Goal: Task Accomplishment & Management: Manage account settings

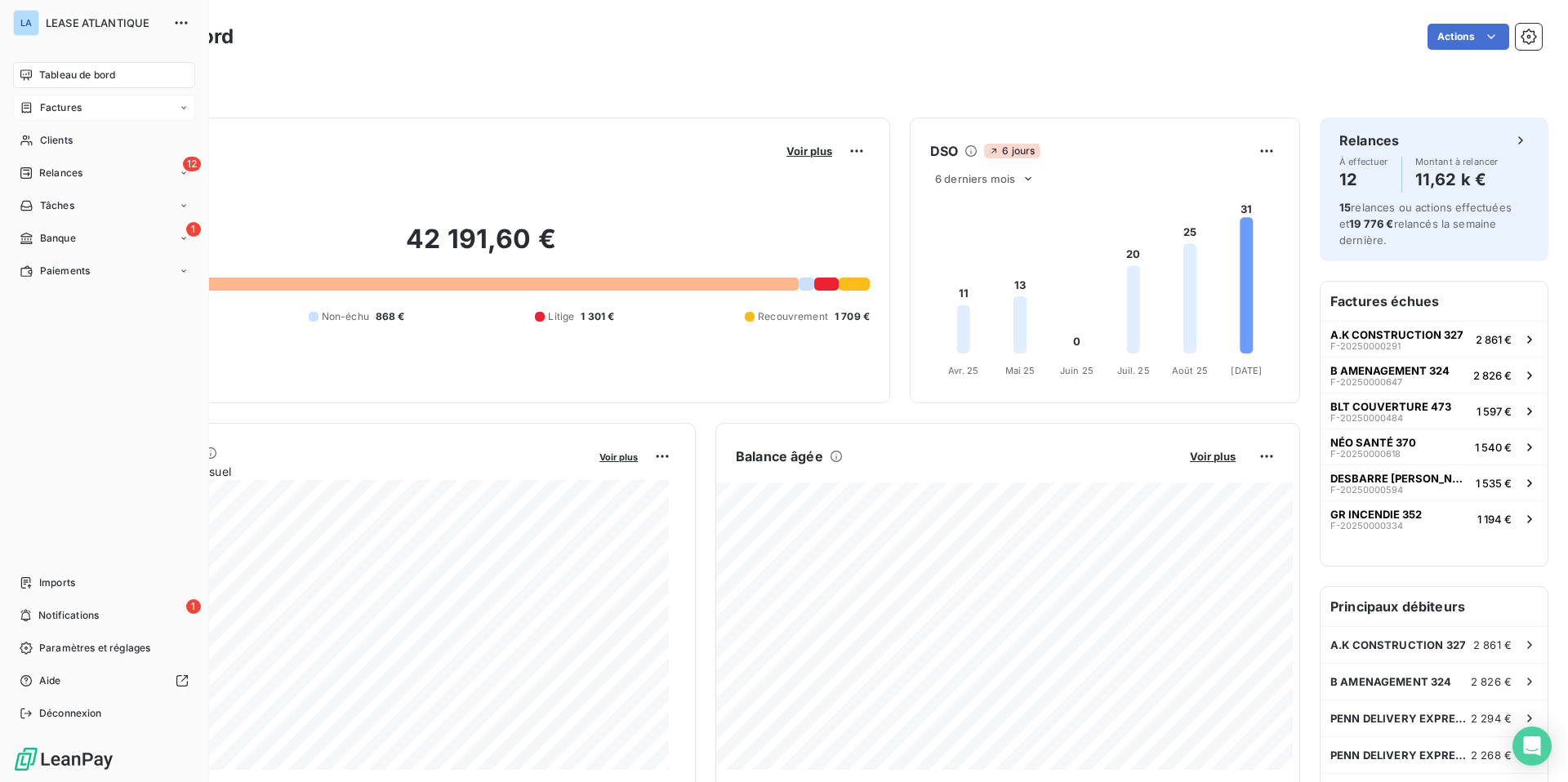
click at [51, 98] on div "Factures" at bounding box center [103, 107] width 182 height 26
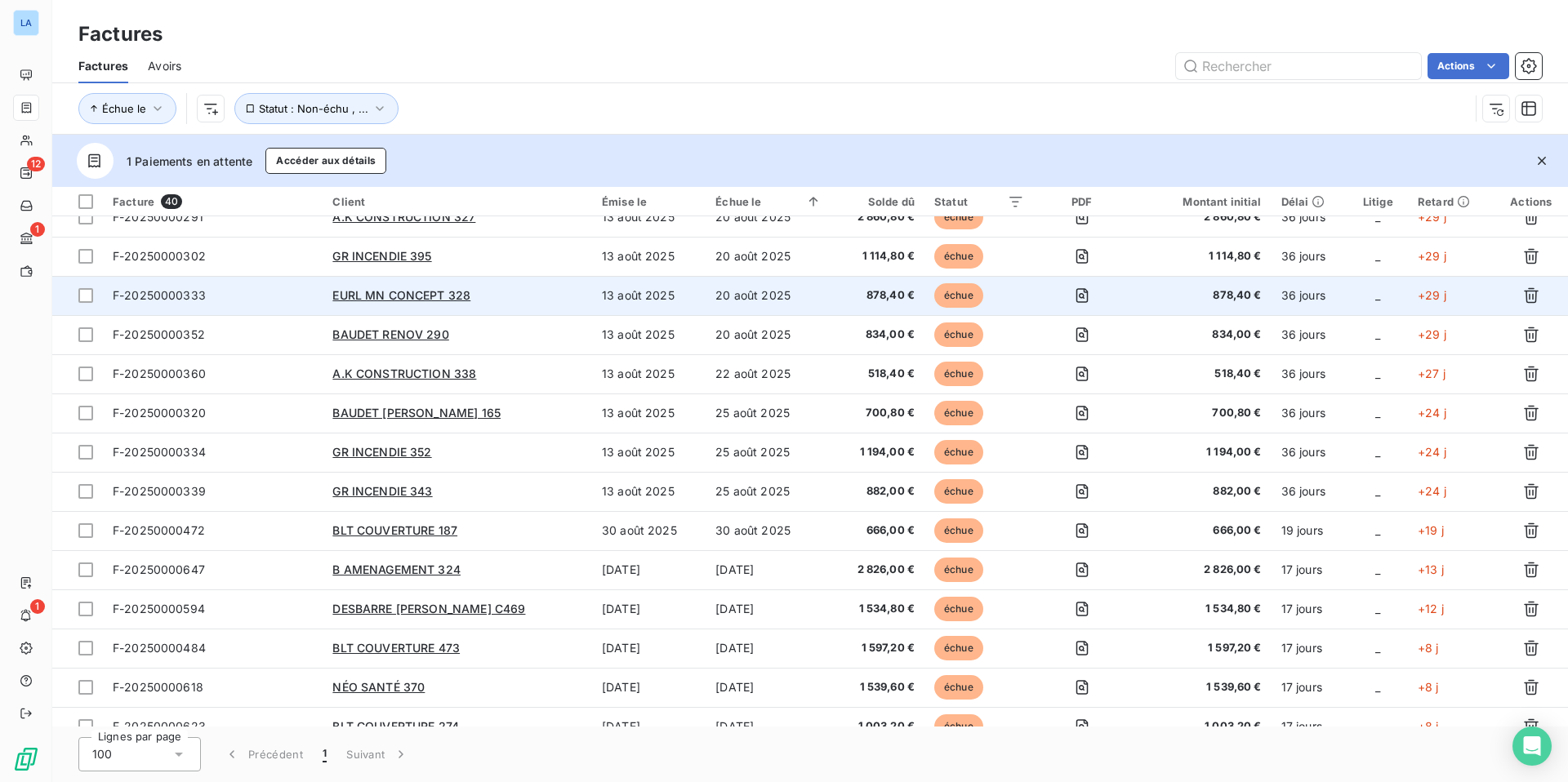
scroll to position [425, 0]
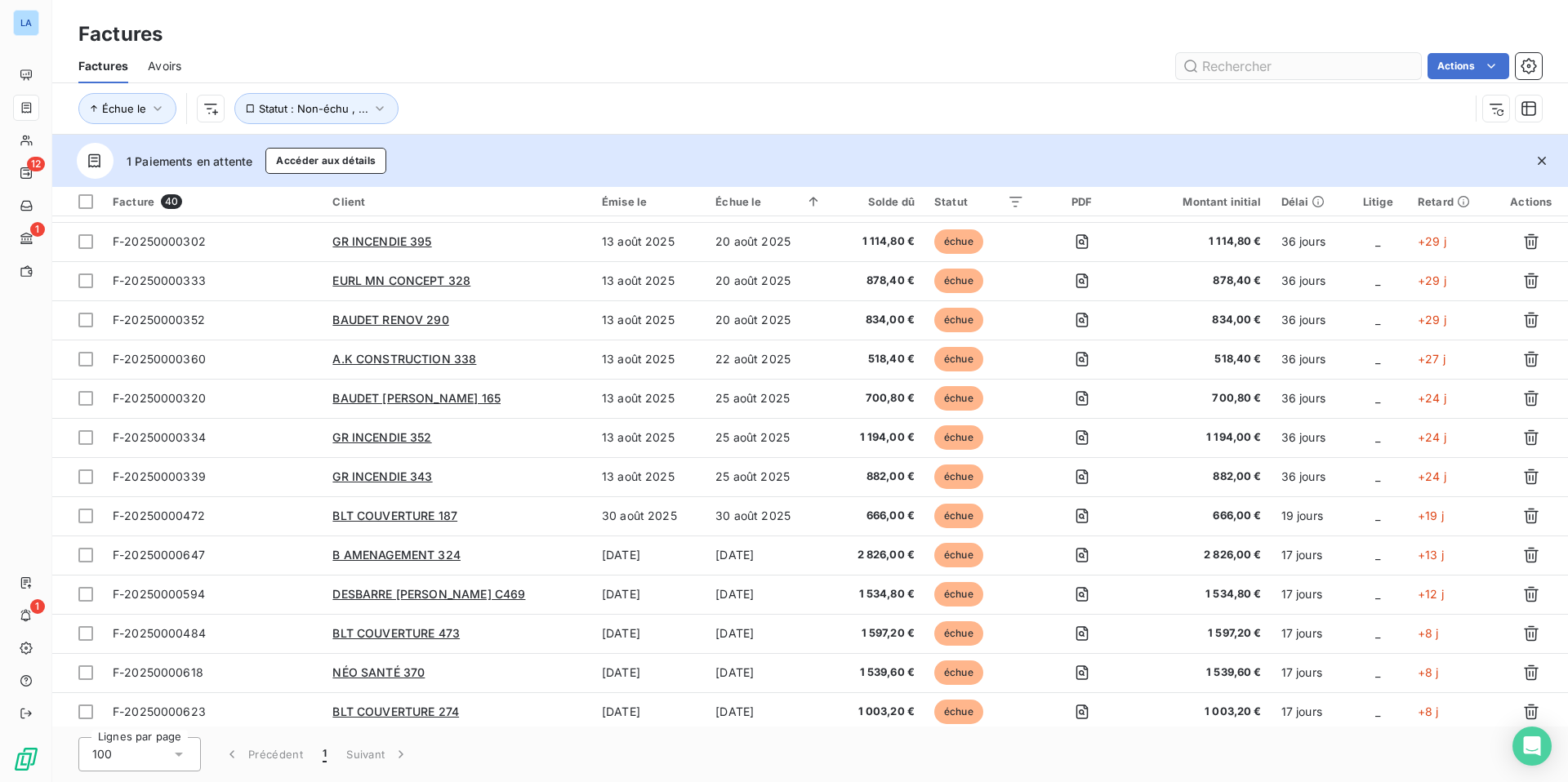
click at [1267, 64] on input "text" at bounding box center [1298, 65] width 245 height 26
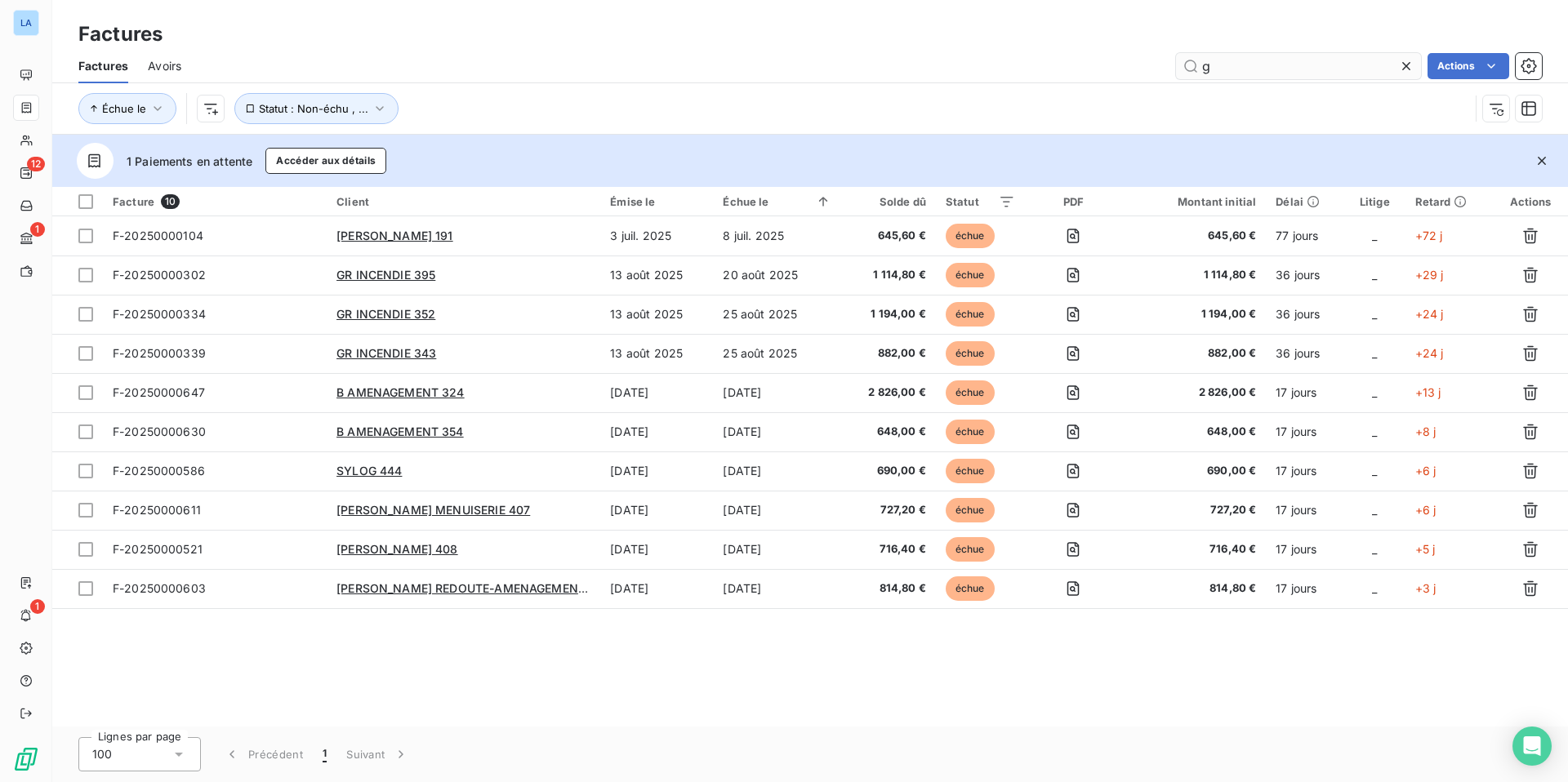
scroll to position [0, 0]
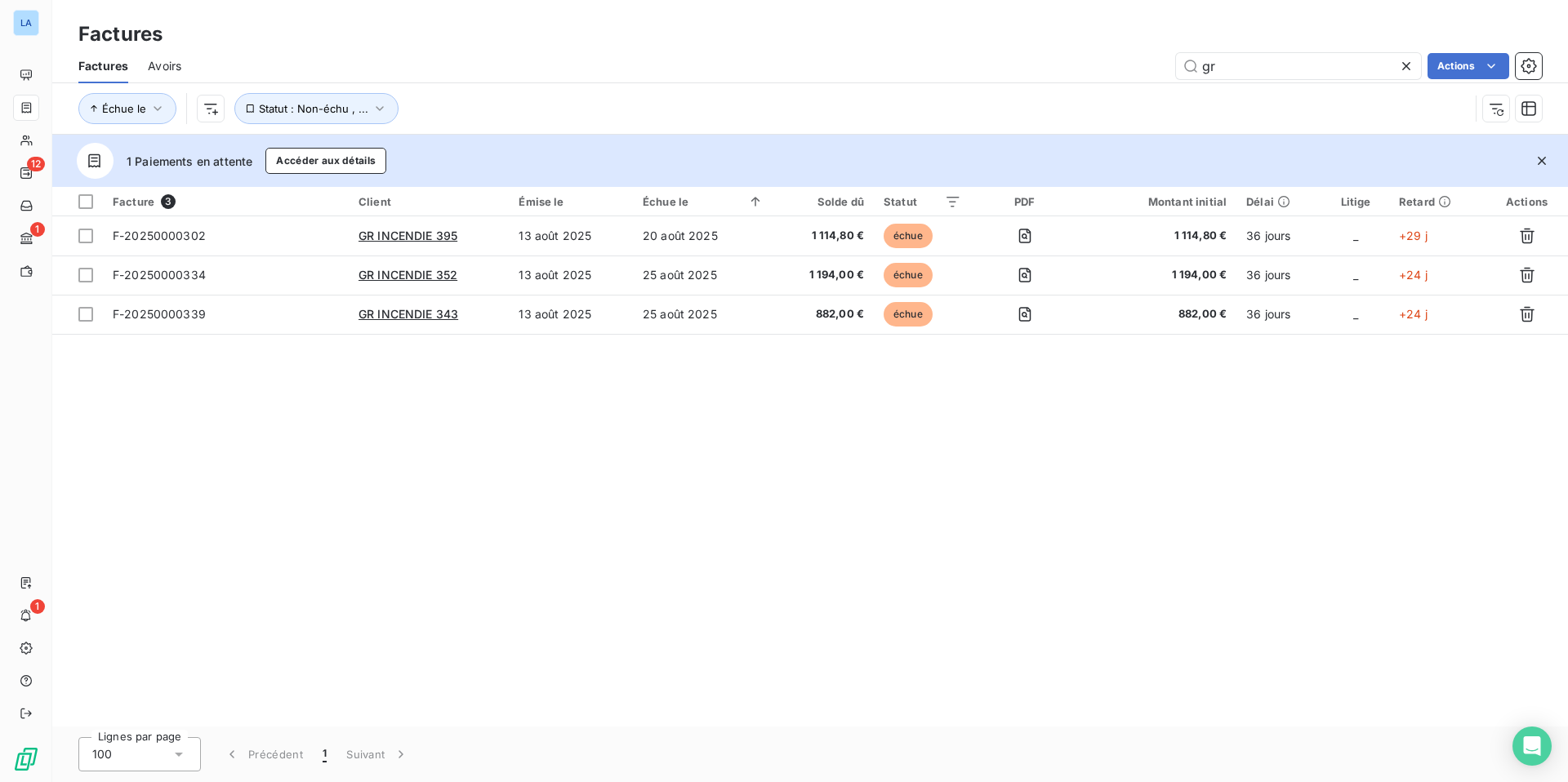
type input "gr"
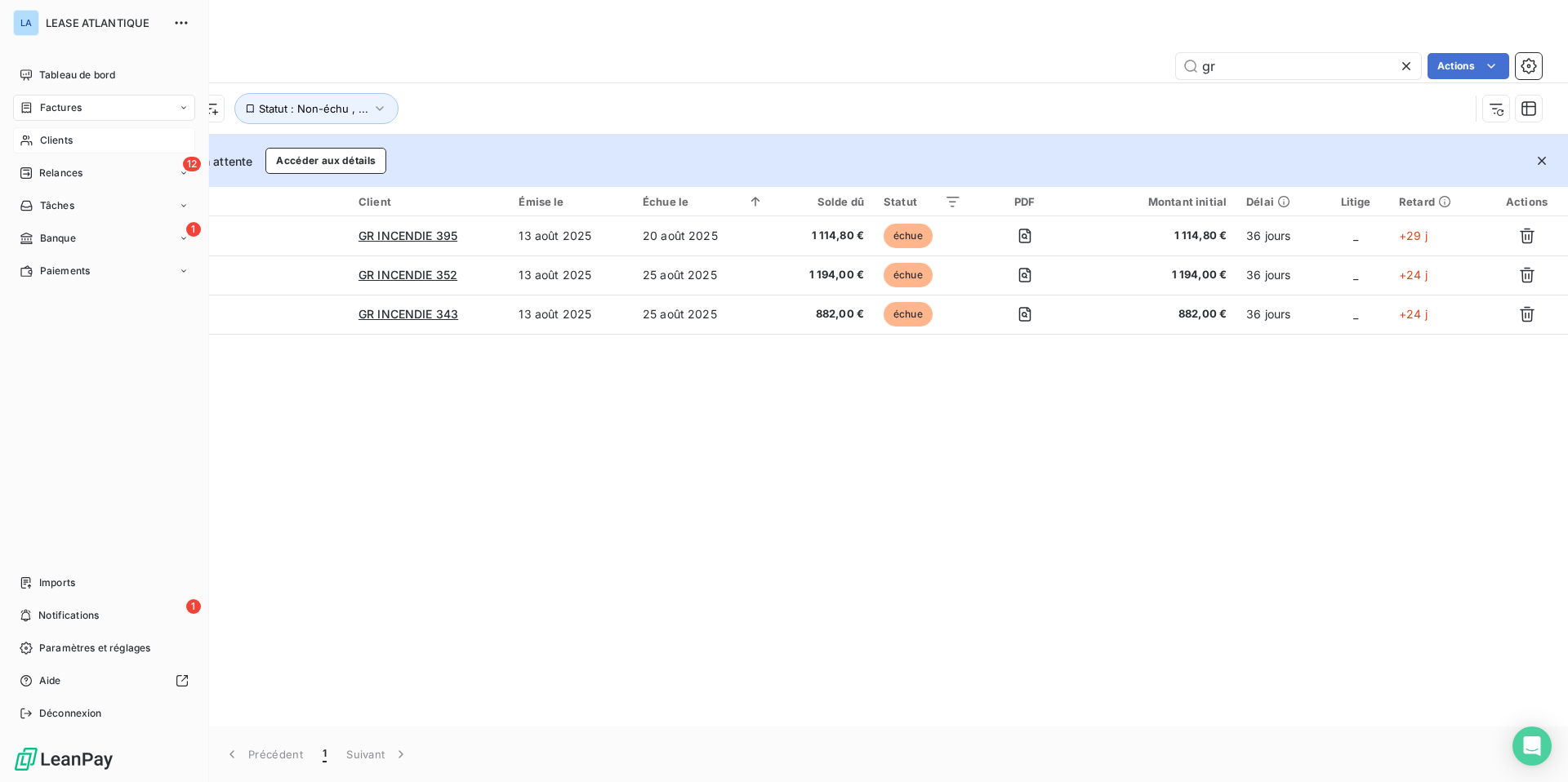
click at [45, 137] on span "Clients" at bounding box center [56, 139] width 32 height 15
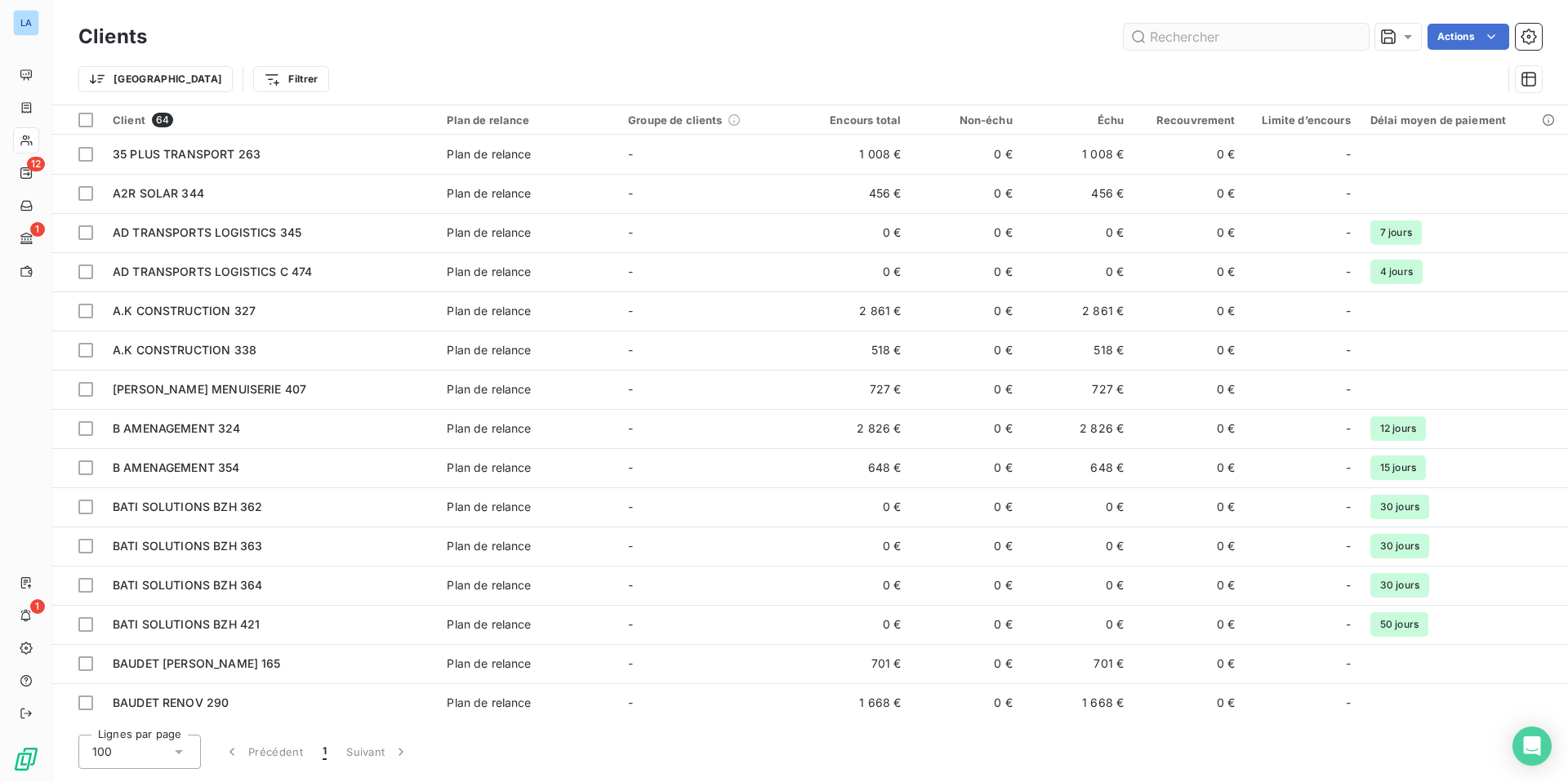
click at [1241, 35] on input "text" at bounding box center [1245, 36] width 245 height 26
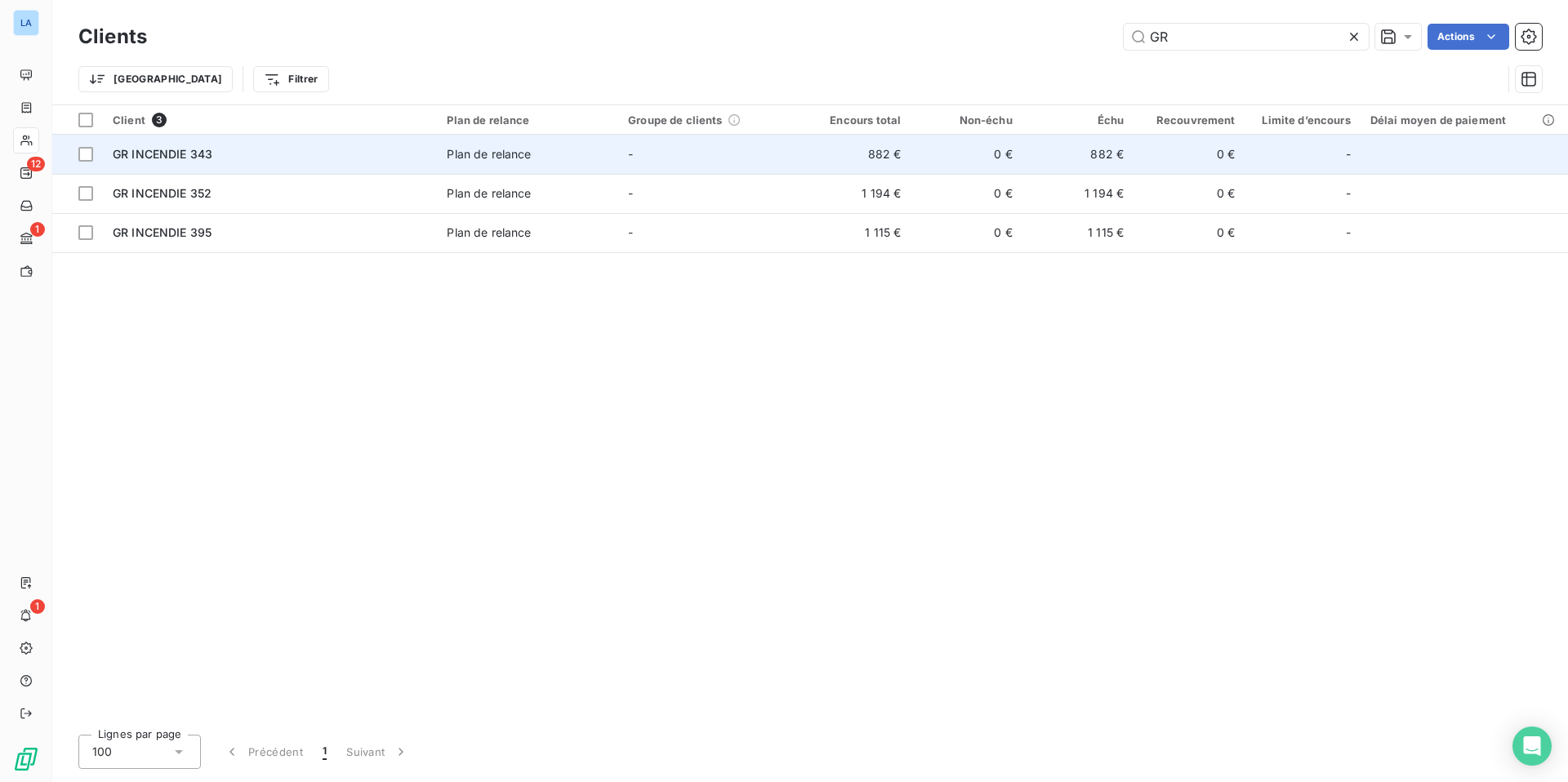
type input "GR"
click at [163, 158] on span "GR INCENDIE 343" at bounding box center [163, 154] width 99 height 14
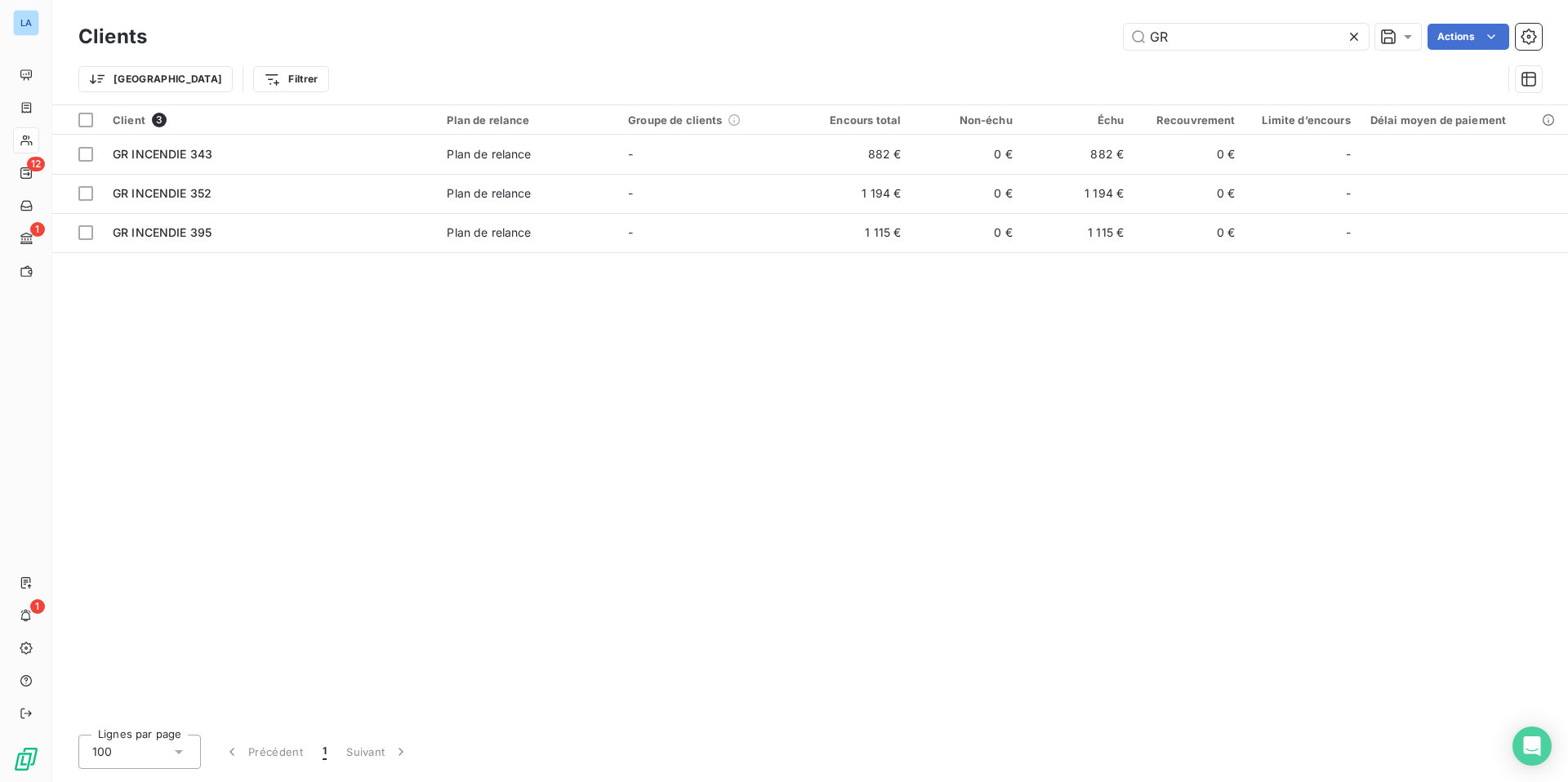
click at [1352, 38] on icon at bounding box center [1353, 36] width 17 height 17
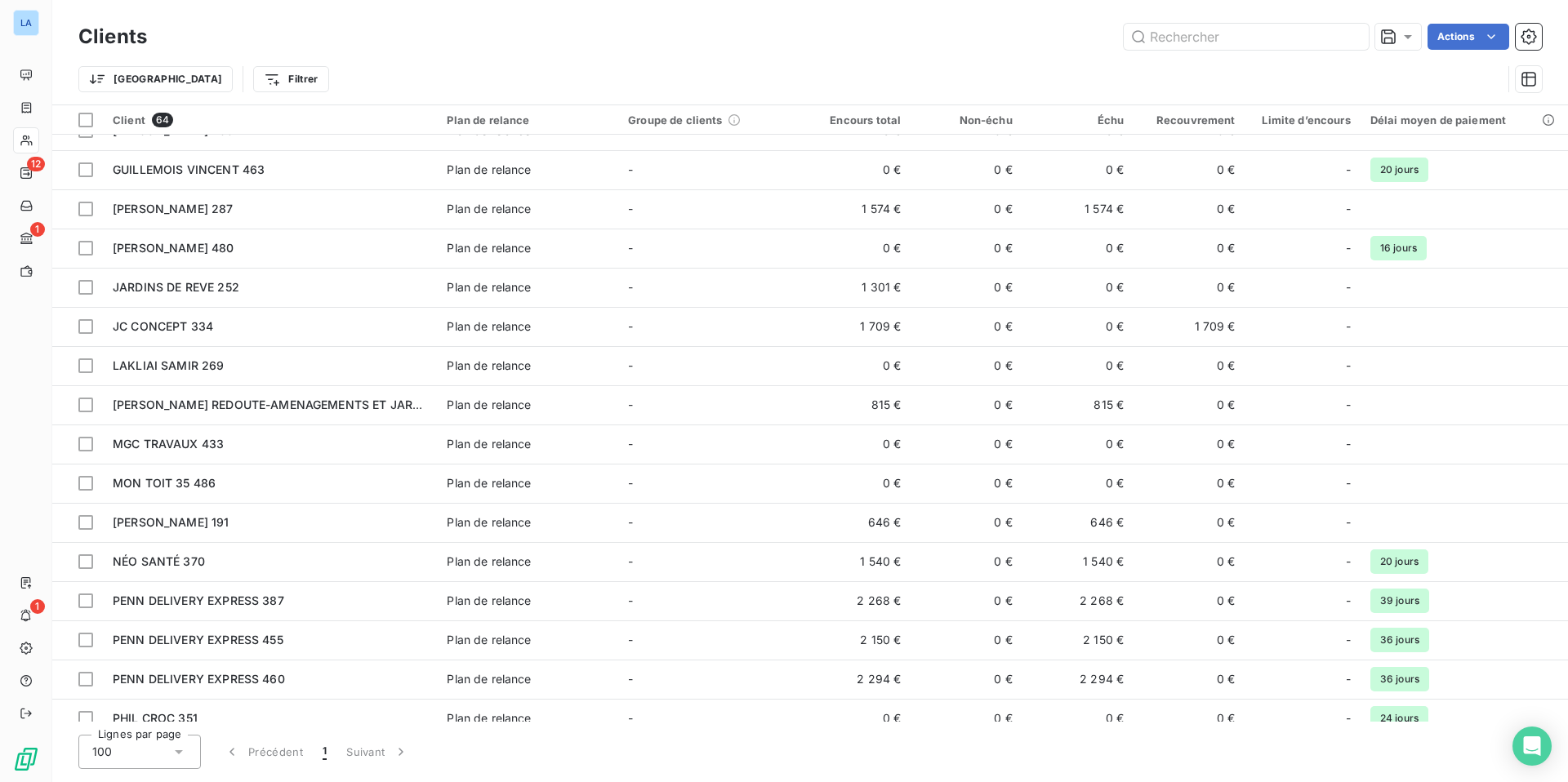
scroll to position [1565, 0]
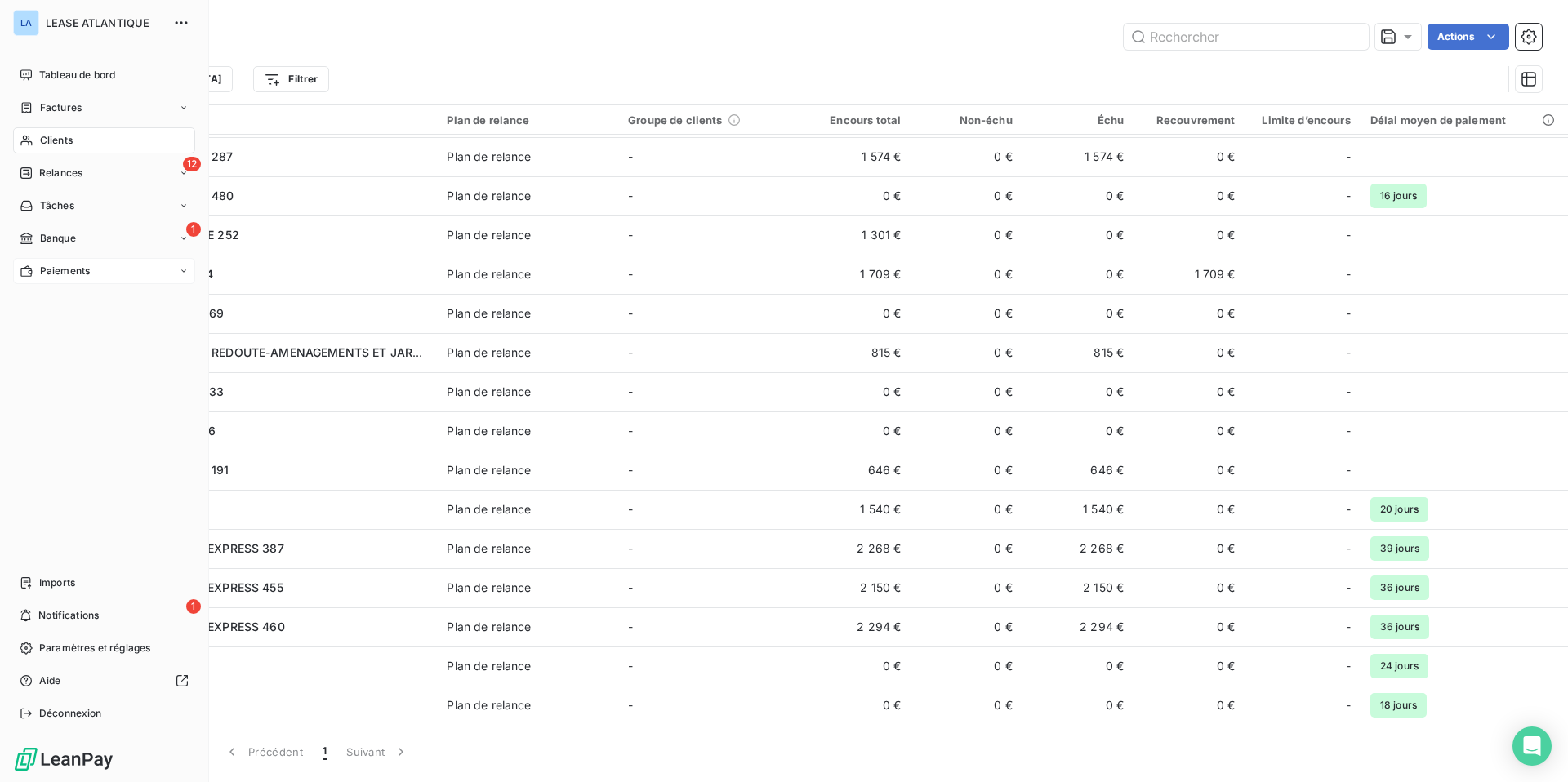
click at [62, 273] on span "Paiements" at bounding box center [64, 270] width 50 height 15
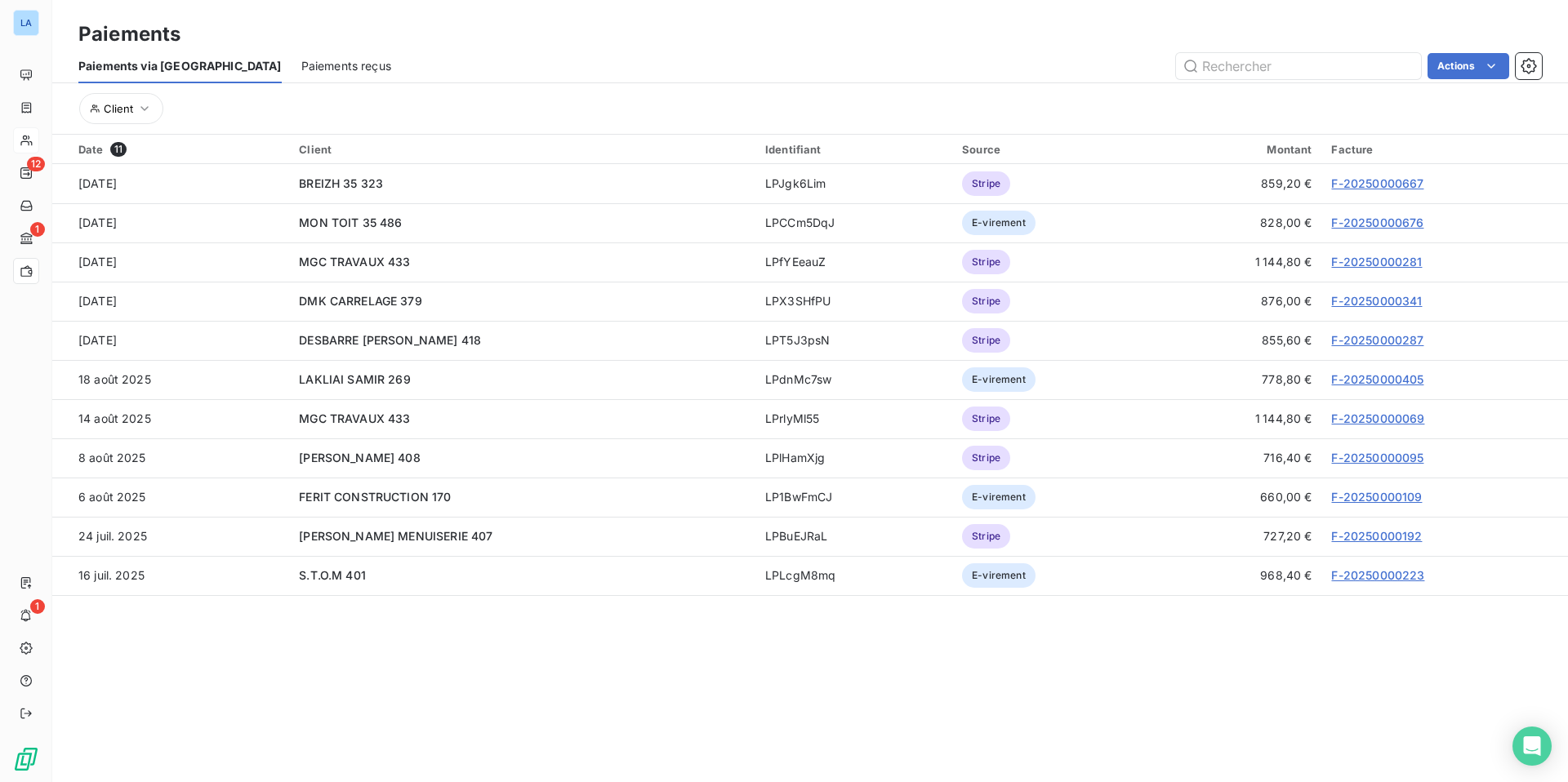
click at [301, 61] on span "Paiements reçus" at bounding box center [346, 65] width 90 height 17
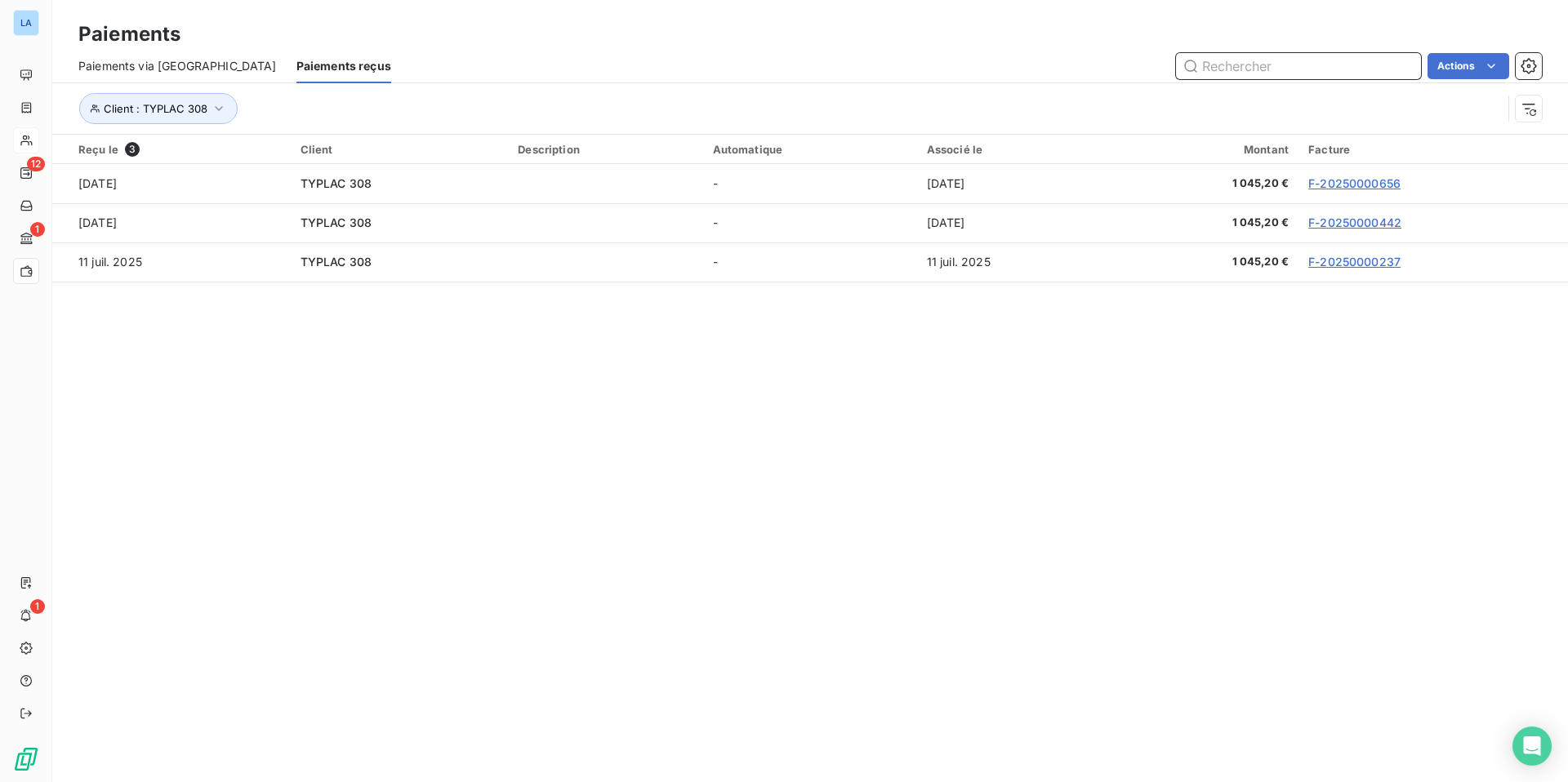
click at [1266, 68] on input "text" at bounding box center [1298, 65] width 245 height 26
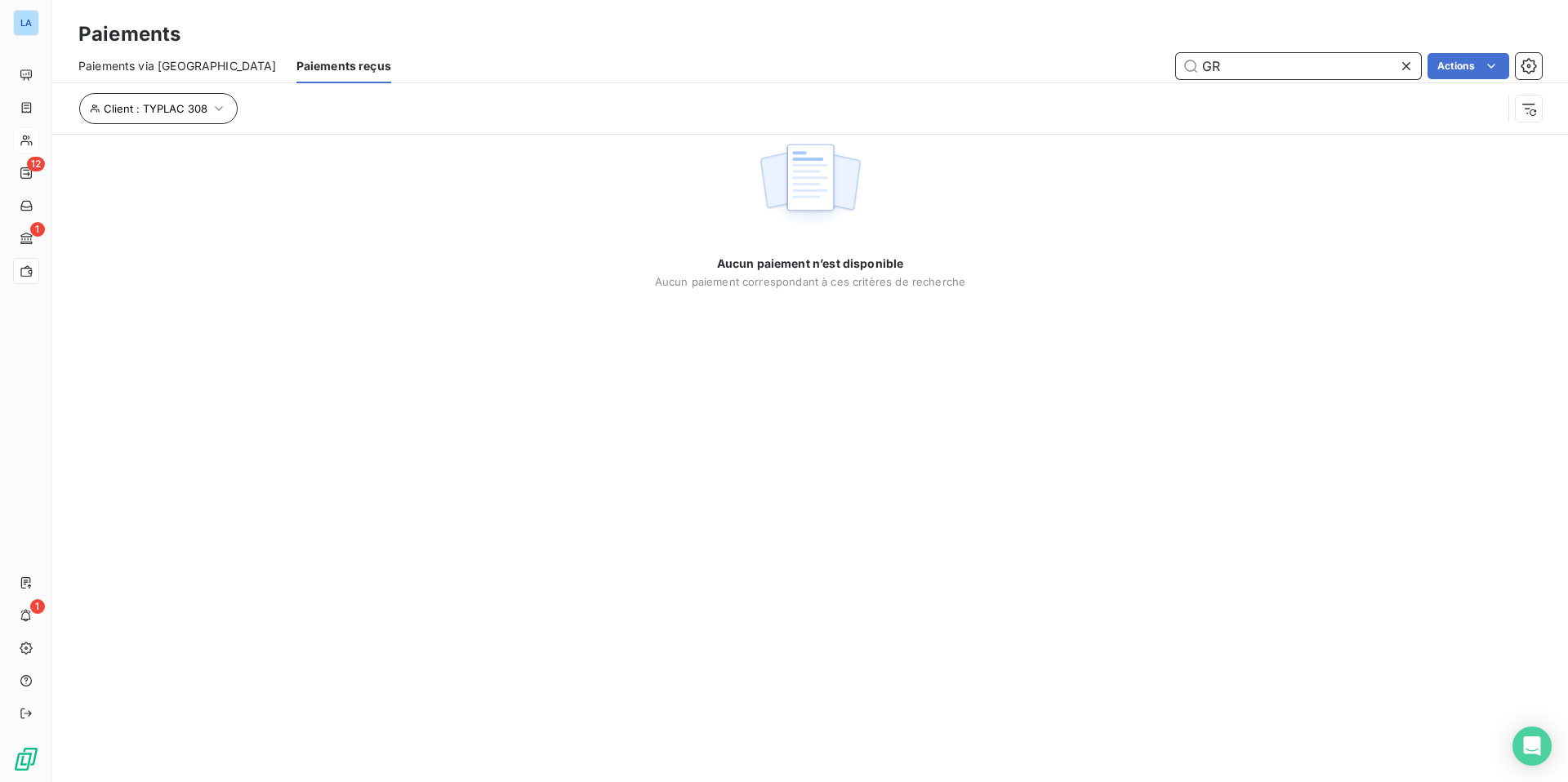
type input "GR"
click at [223, 112] on icon "button" at bounding box center [218, 108] width 17 height 17
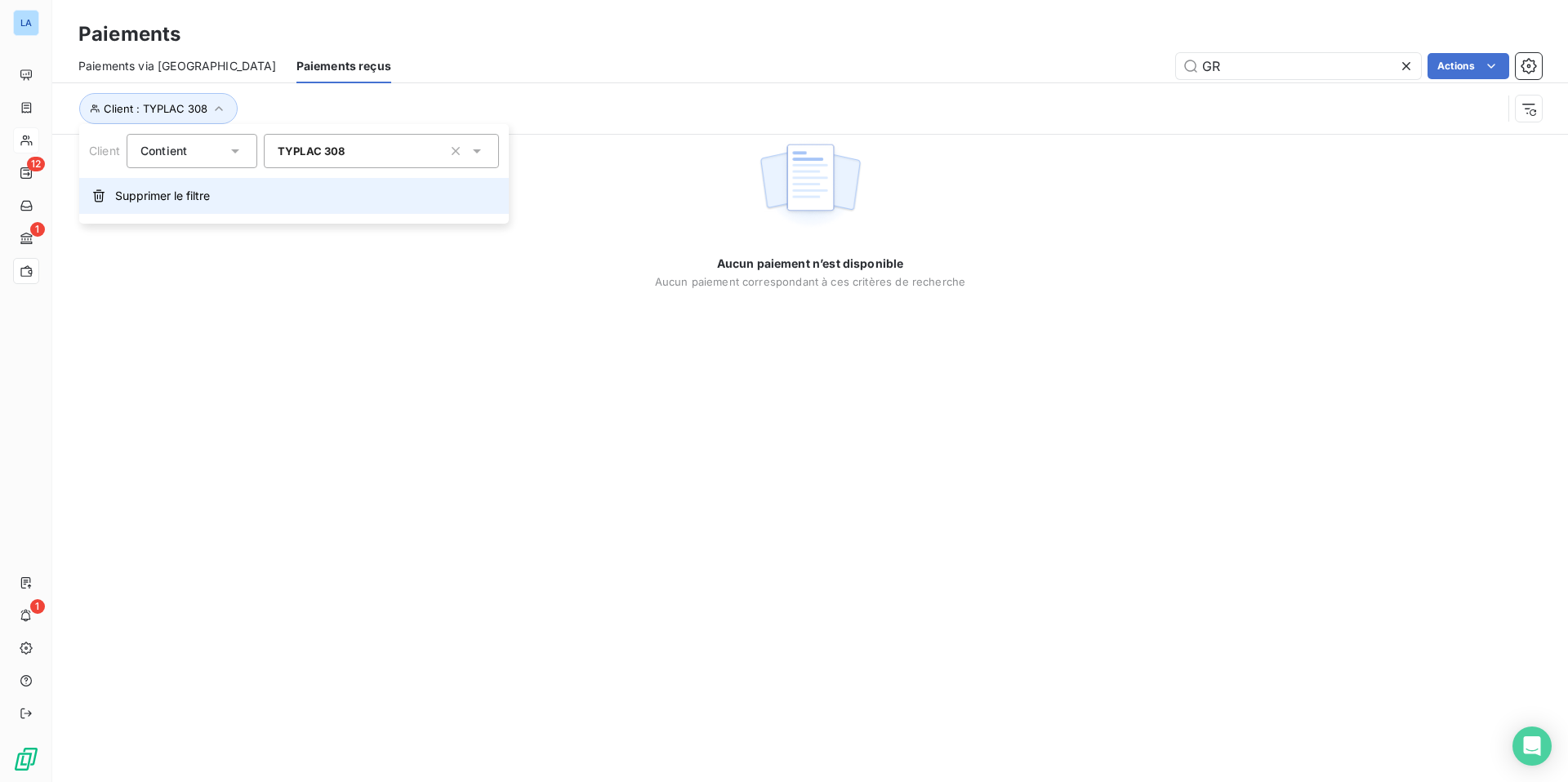
click at [177, 198] on span "Supprimer le filtre" at bounding box center [162, 196] width 95 height 17
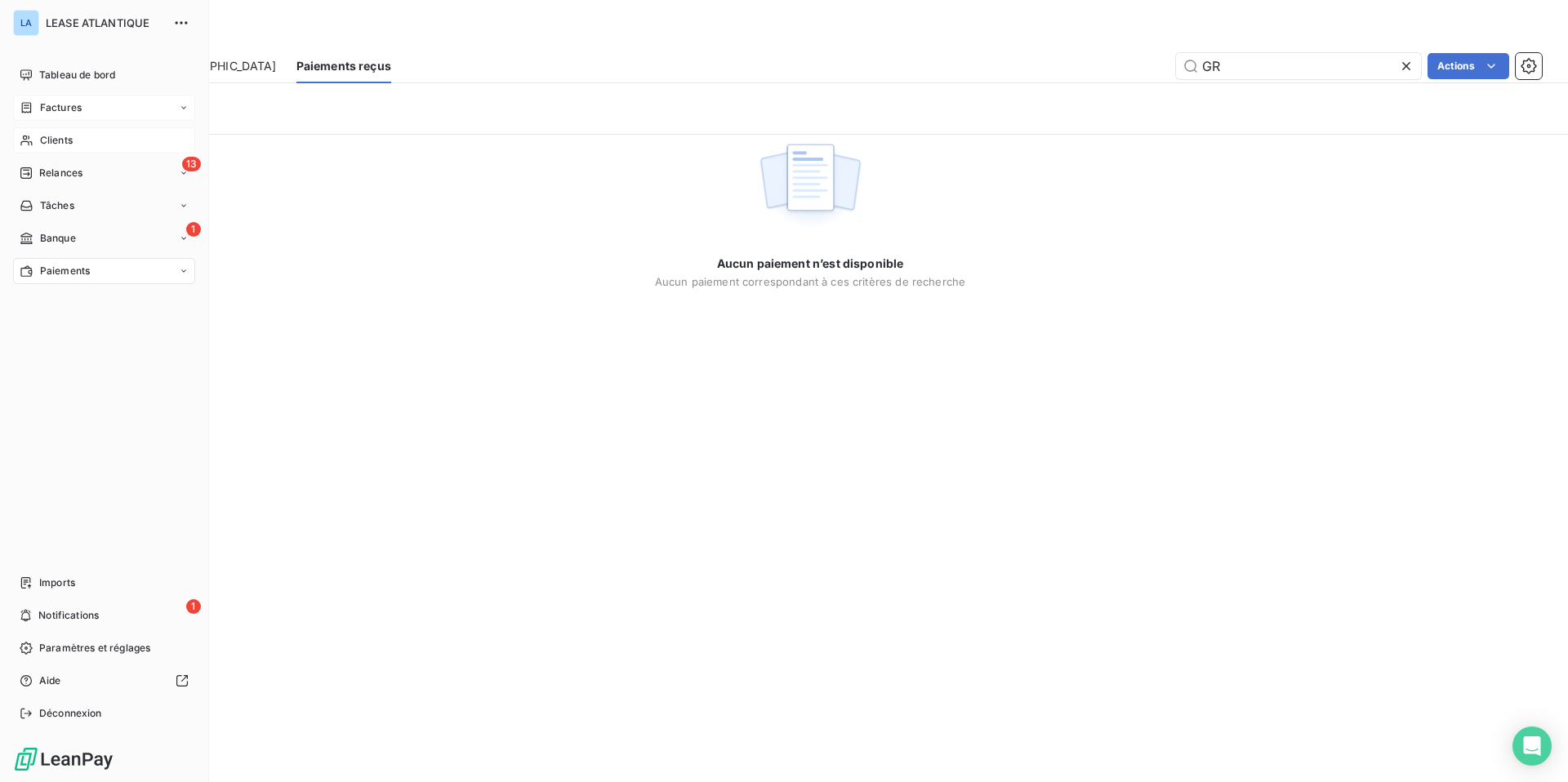
click at [52, 103] on span "Factures" at bounding box center [60, 107] width 42 height 15
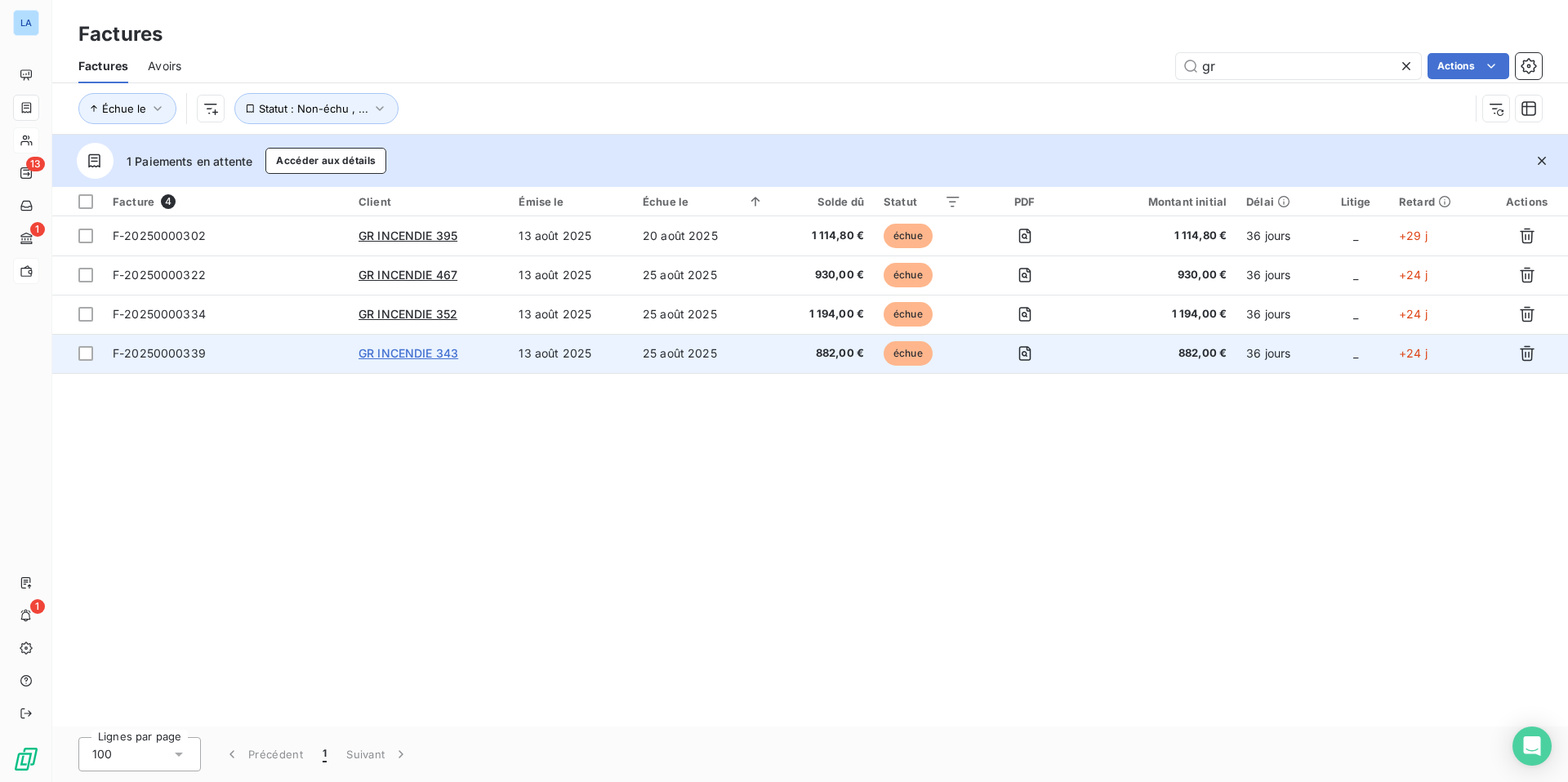
click at [413, 354] on span "GR INCENDIE 343" at bounding box center [409, 353] width 99 height 14
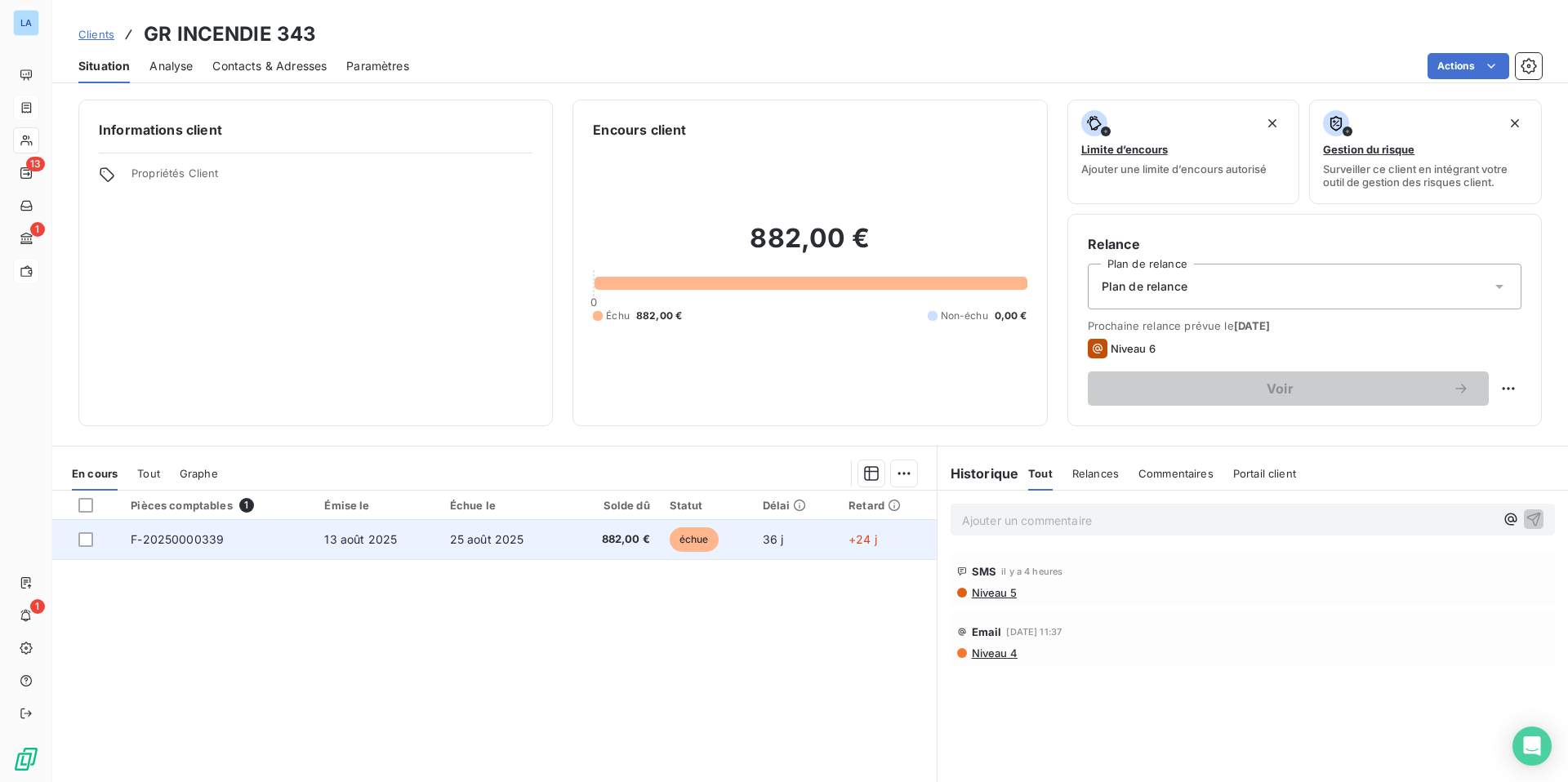
click at [182, 540] on span "F-20250000339" at bounding box center [176, 539] width 93 height 14
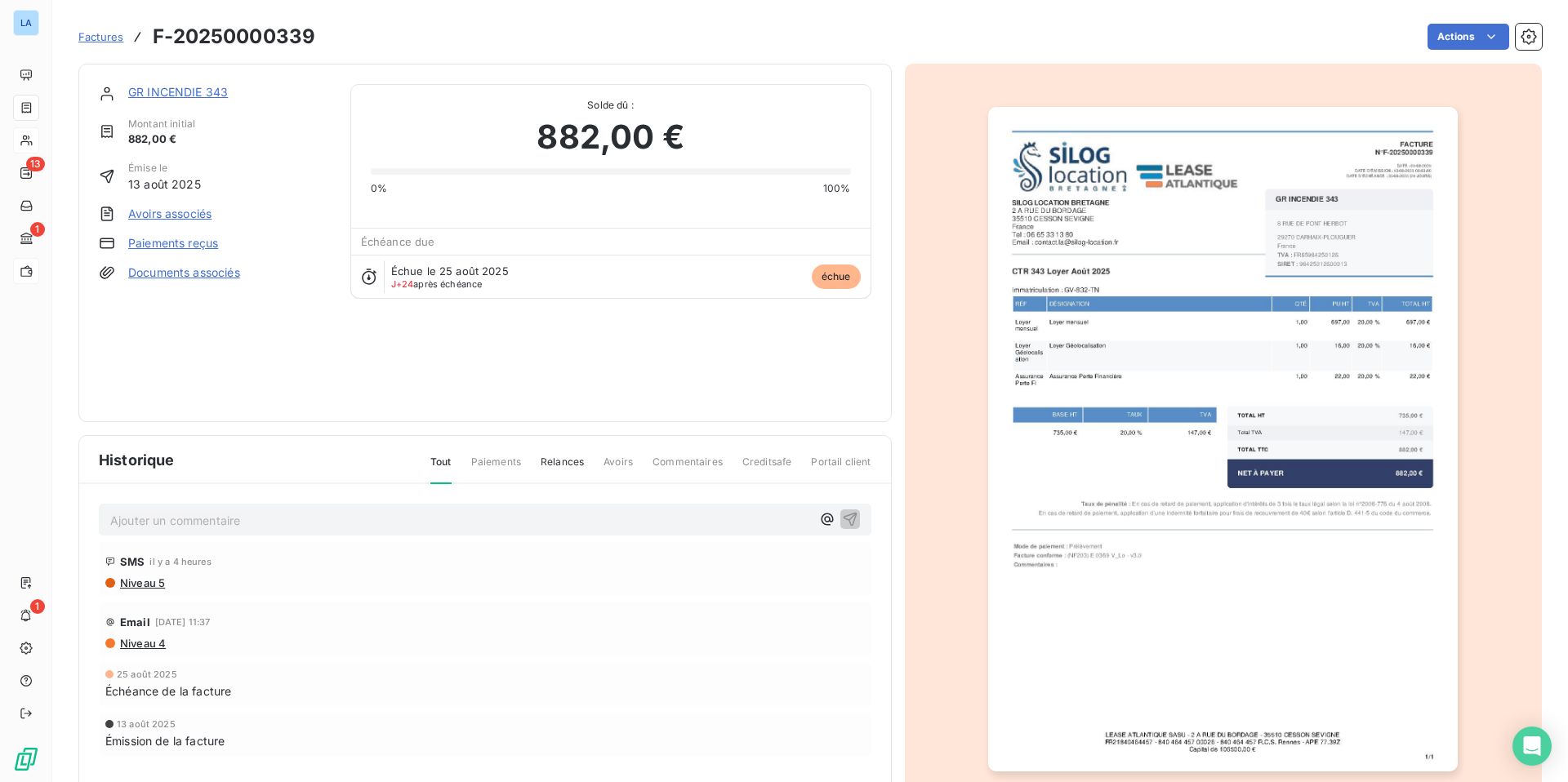
click at [156, 242] on link "Paiements reçus" at bounding box center [173, 243] width 90 height 17
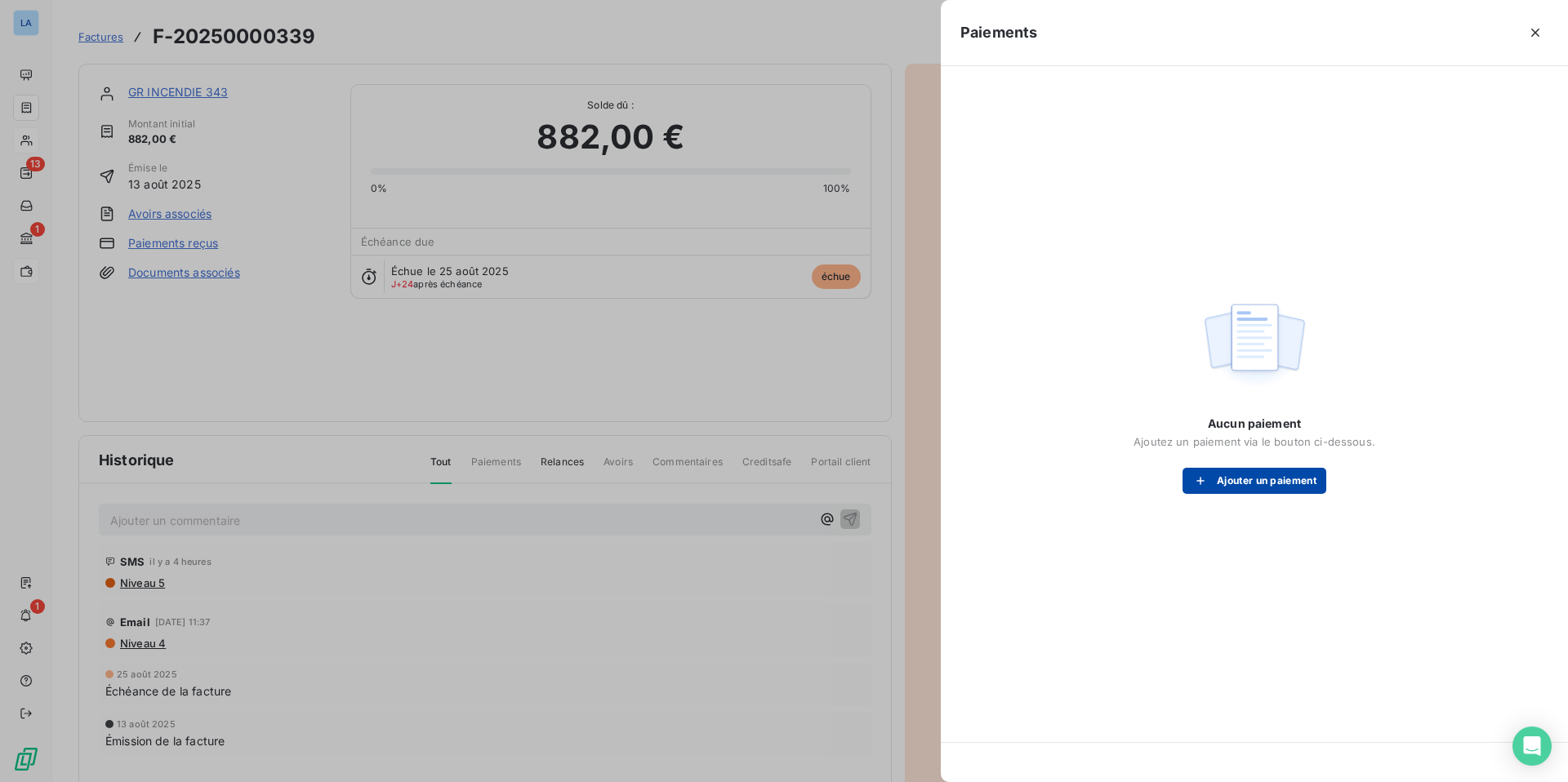
click at [1225, 479] on button "Ajouter un paiement" at bounding box center [1253, 481] width 143 height 26
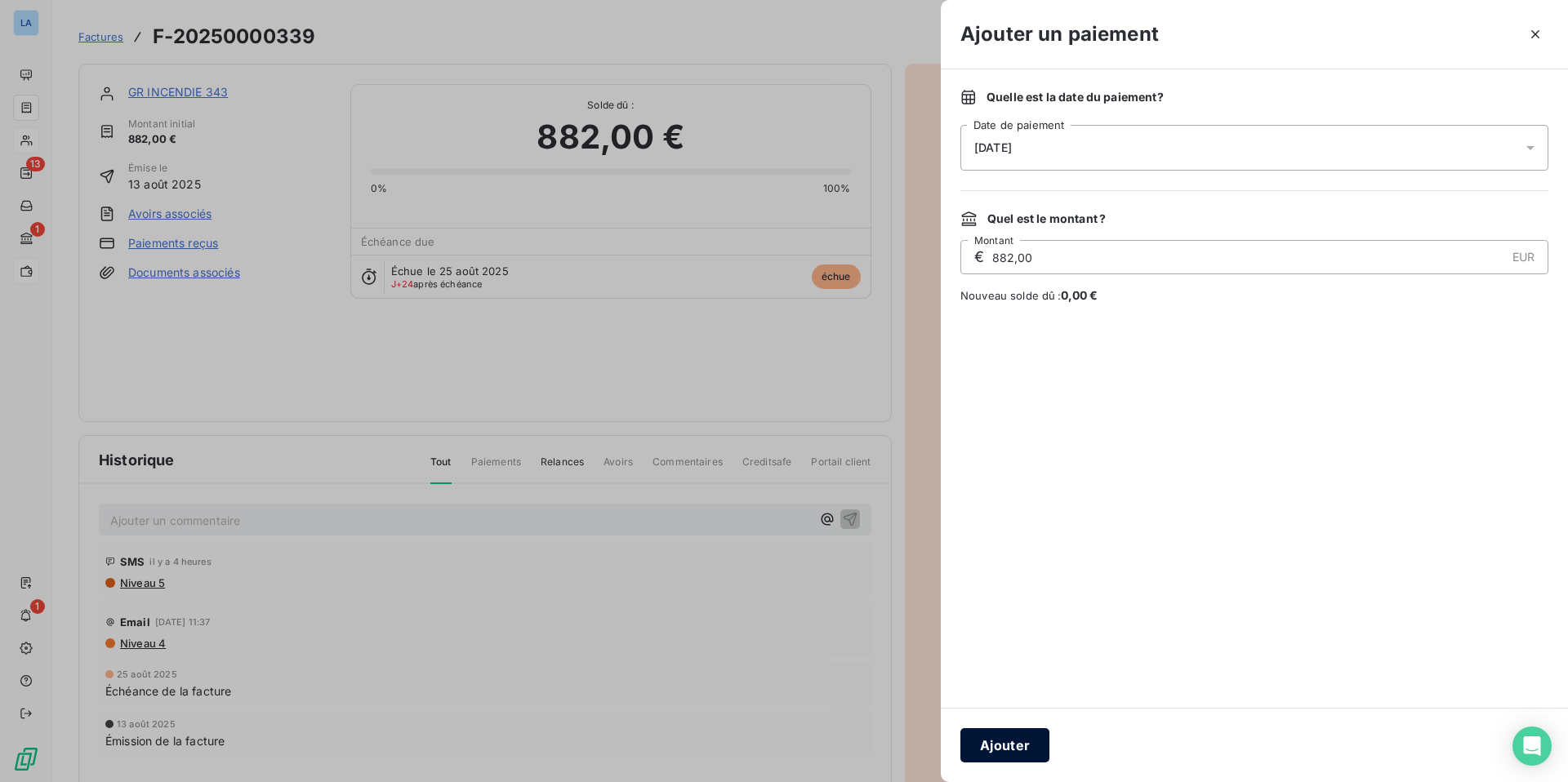
click at [1006, 693] on button "Ajouter" at bounding box center [1004, 745] width 89 height 34
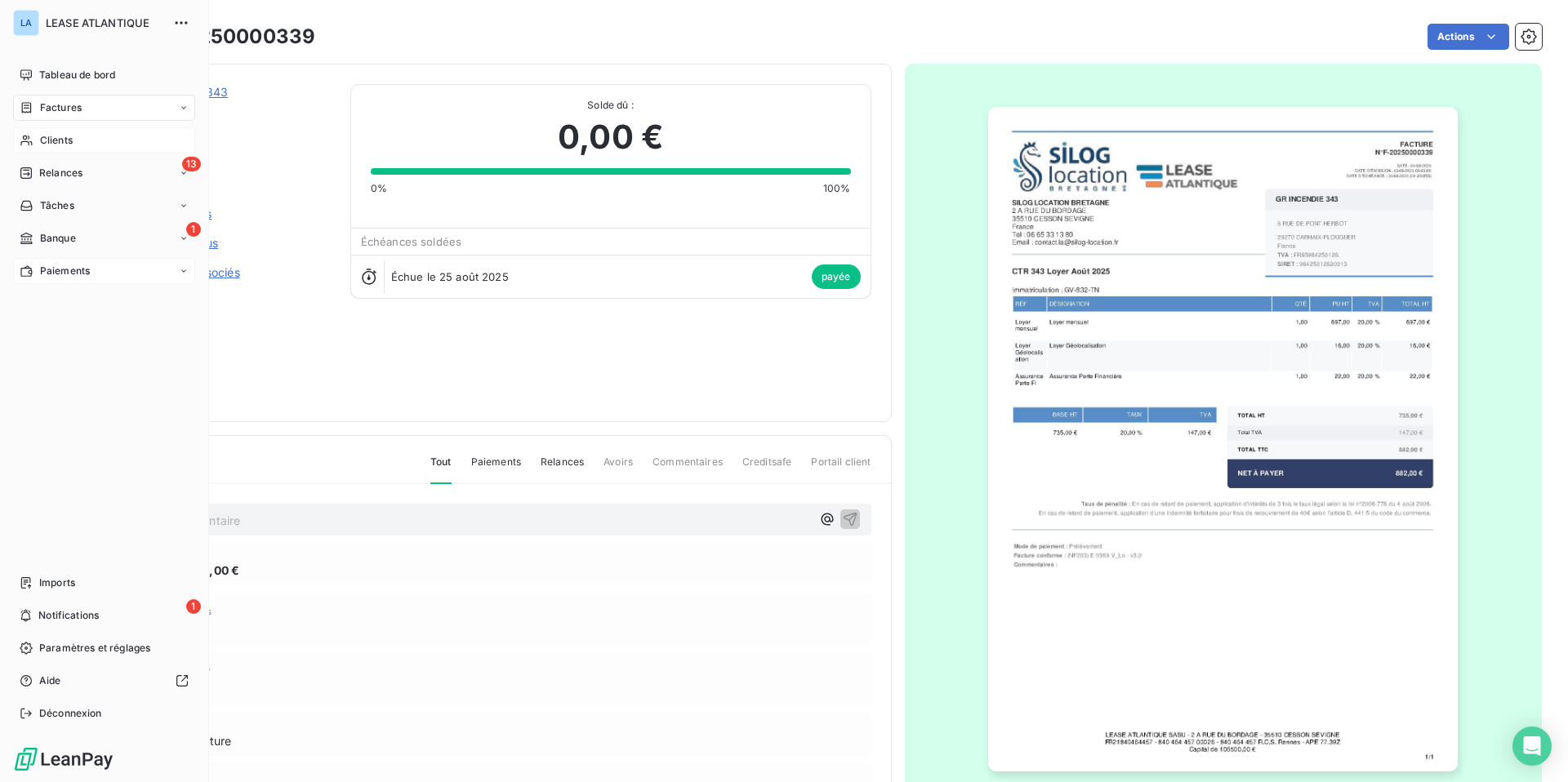
click at [49, 100] on span "Factures" at bounding box center [60, 107] width 42 height 15
click at [72, 108] on span "Factures" at bounding box center [60, 107] width 42 height 15
click at [59, 106] on span "Factures" at bounding box center [60, 107] width 42 height 15
click at [67, 141] on span "Factures" at bounding box center [59, 139] width 42 height 15
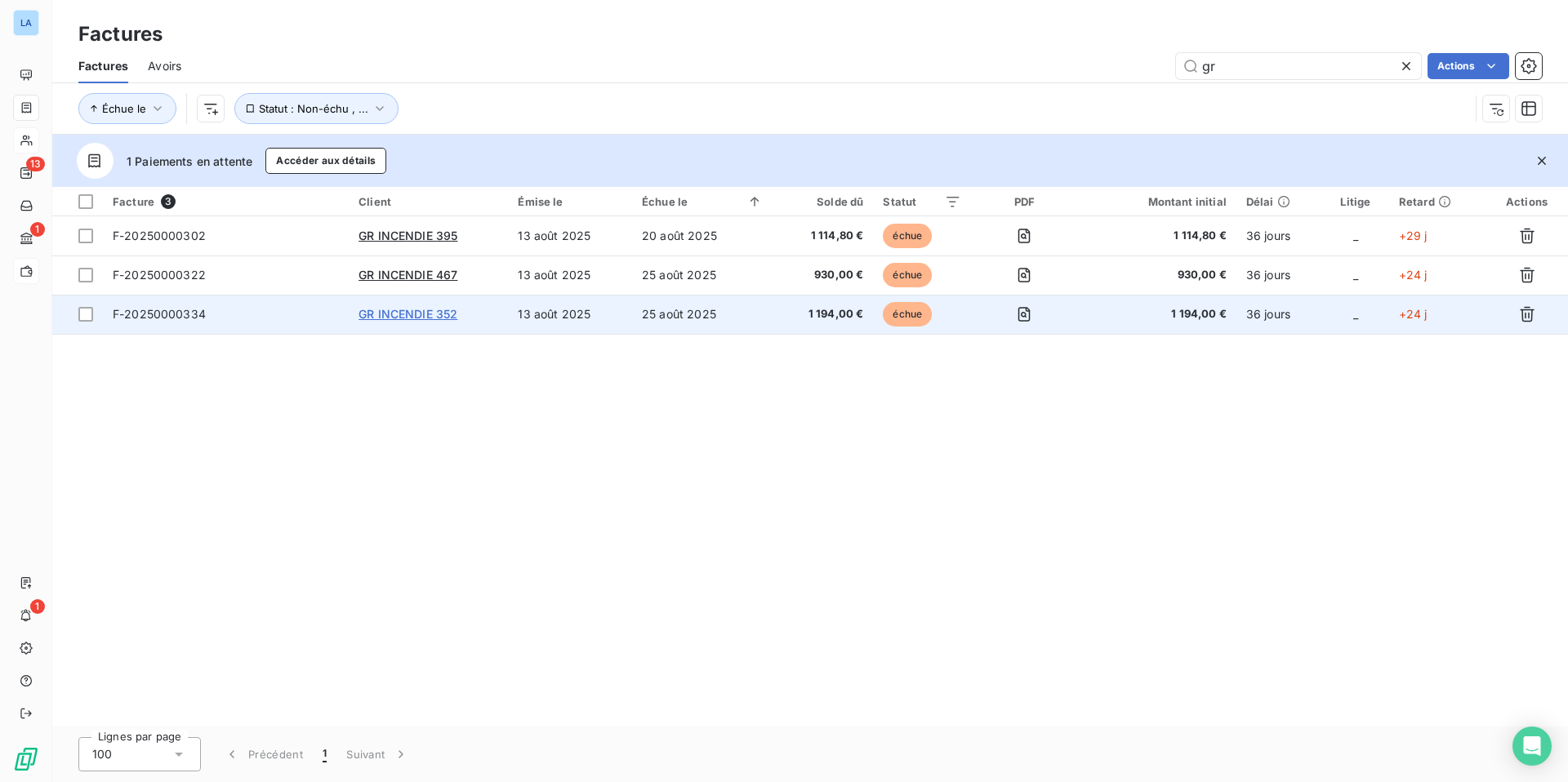
click at [410, 314] on span "GR INCENDIE 352" at bounding box center [408, 314] width 98 height 14
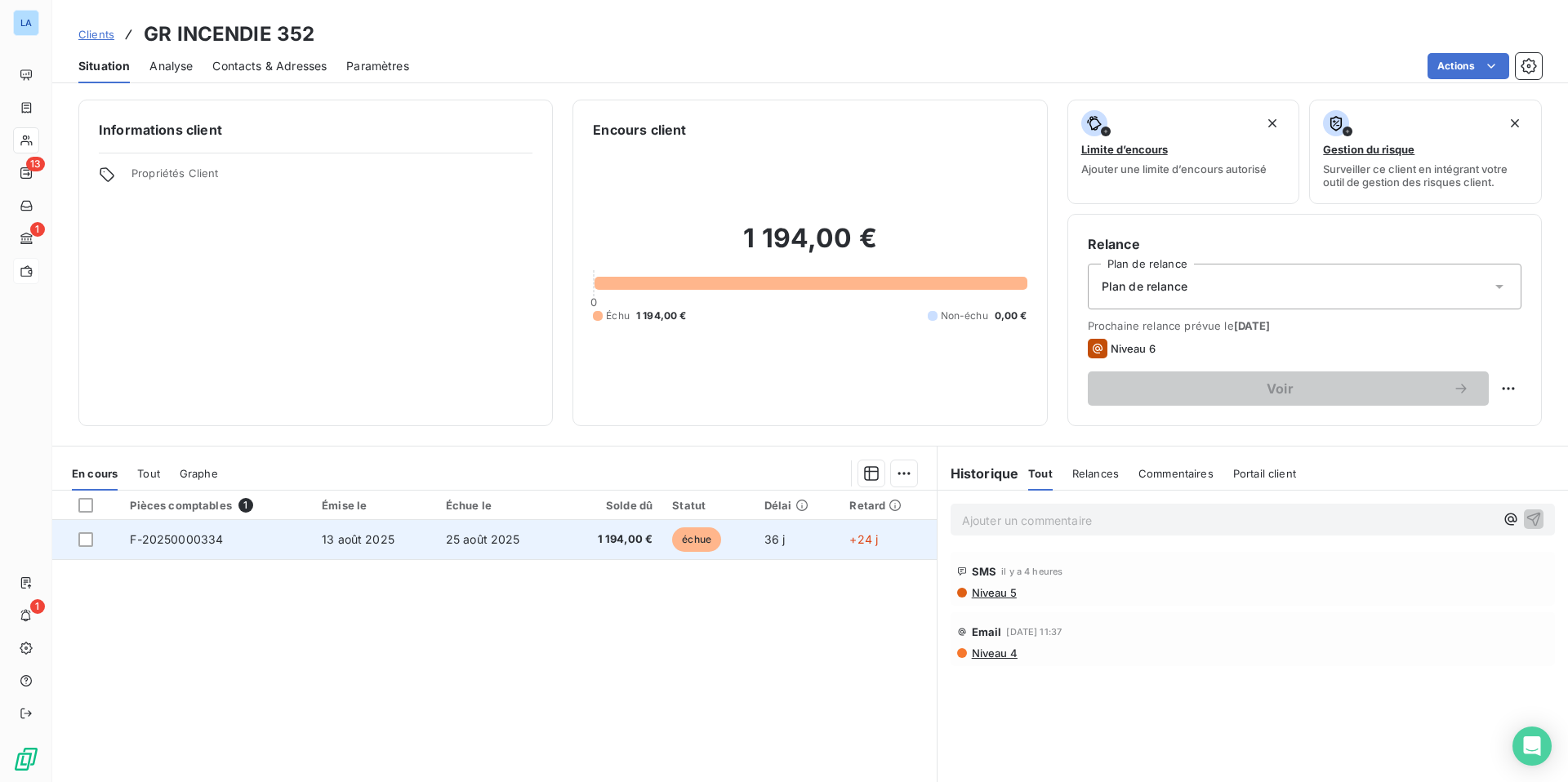
click at [182, 539] on span "F-20250000334" at bounding box center [176, 539] width 93 height 14
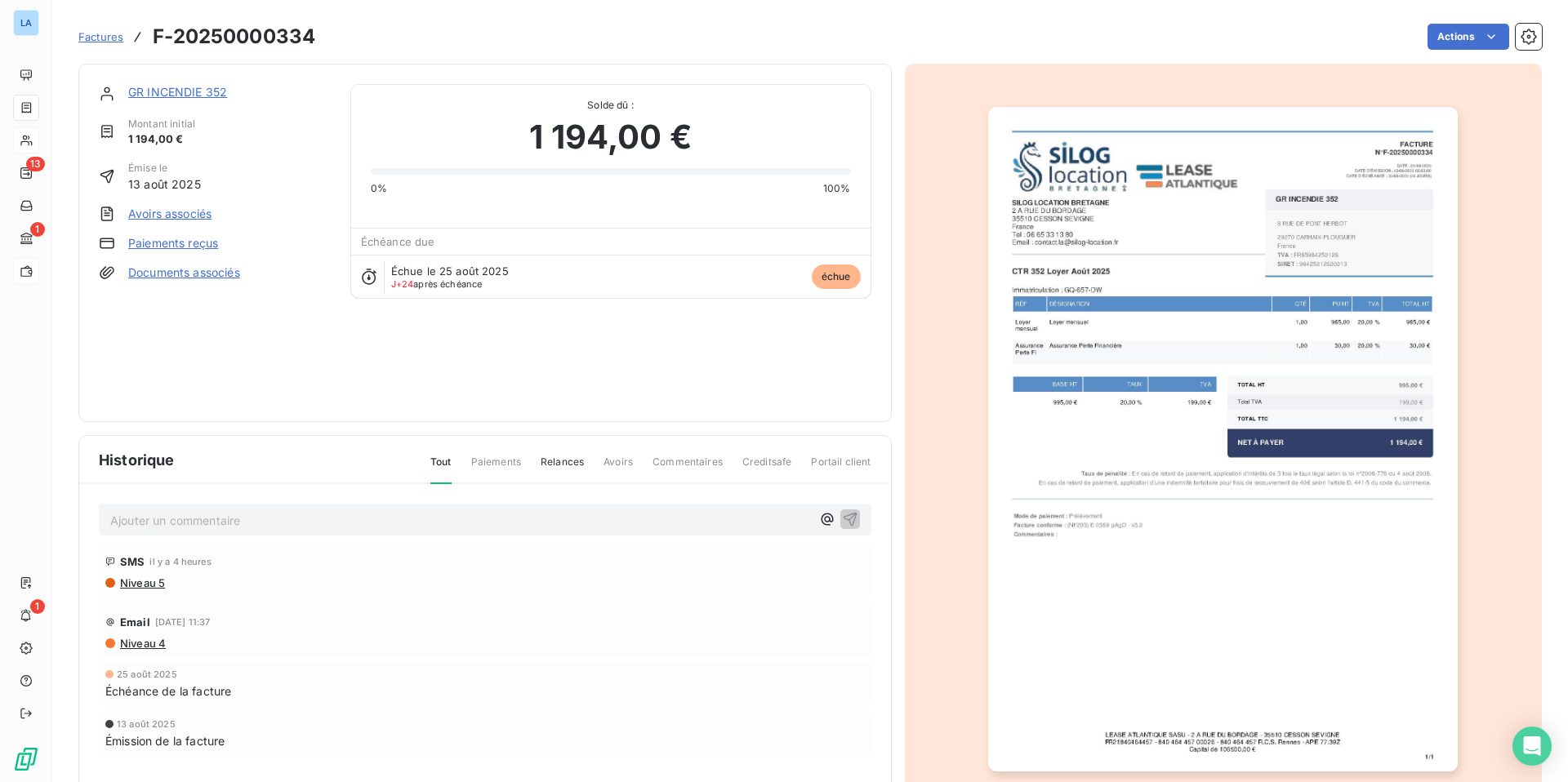
click at [179, 236] on link "Paiements reçus" at bounding box center [173, 243] width 90 height 17
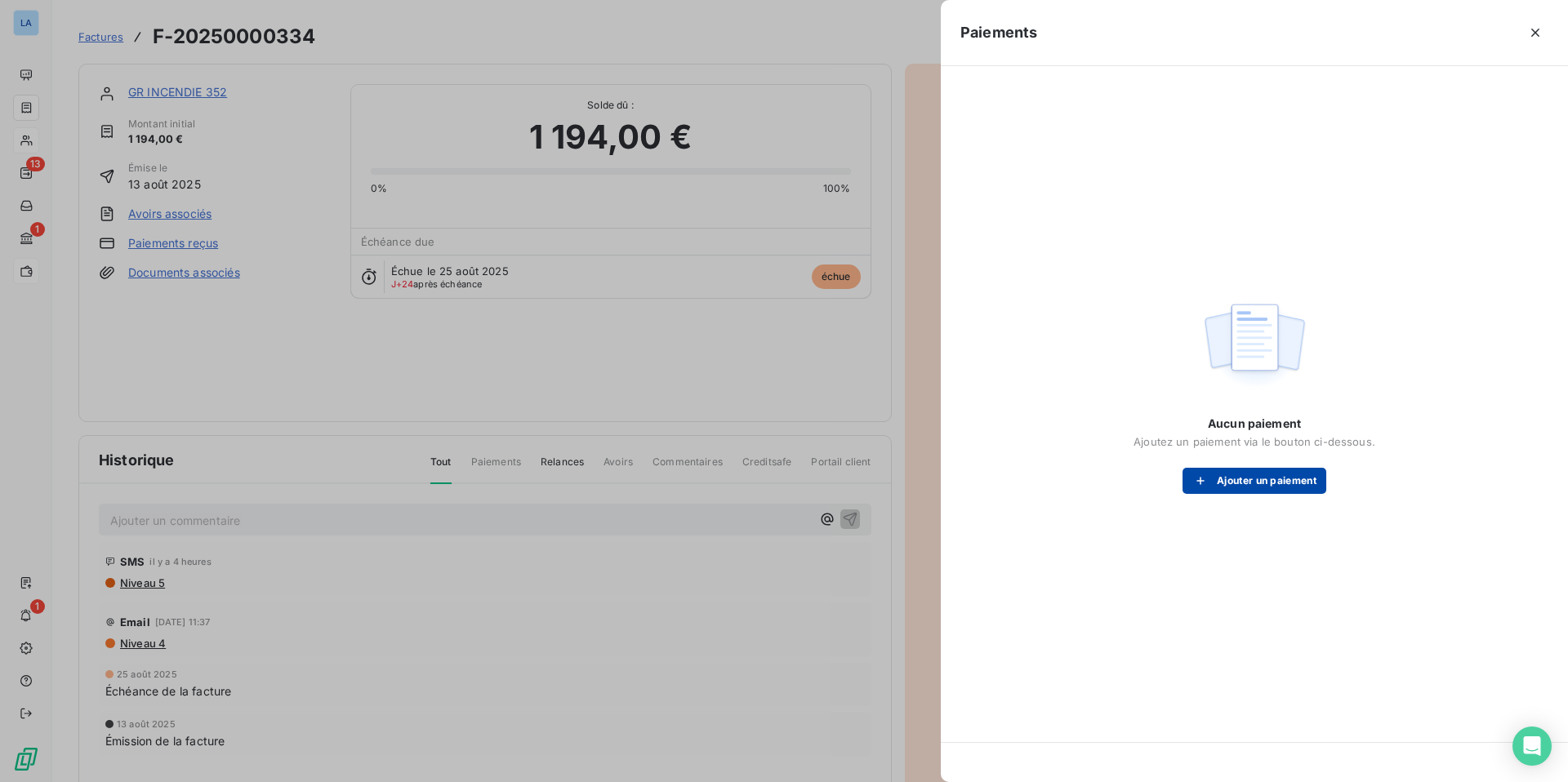
click at [1218, 480] on button "Ajouter un paiement" at bounding box center [1253, 481] width 143 height 26
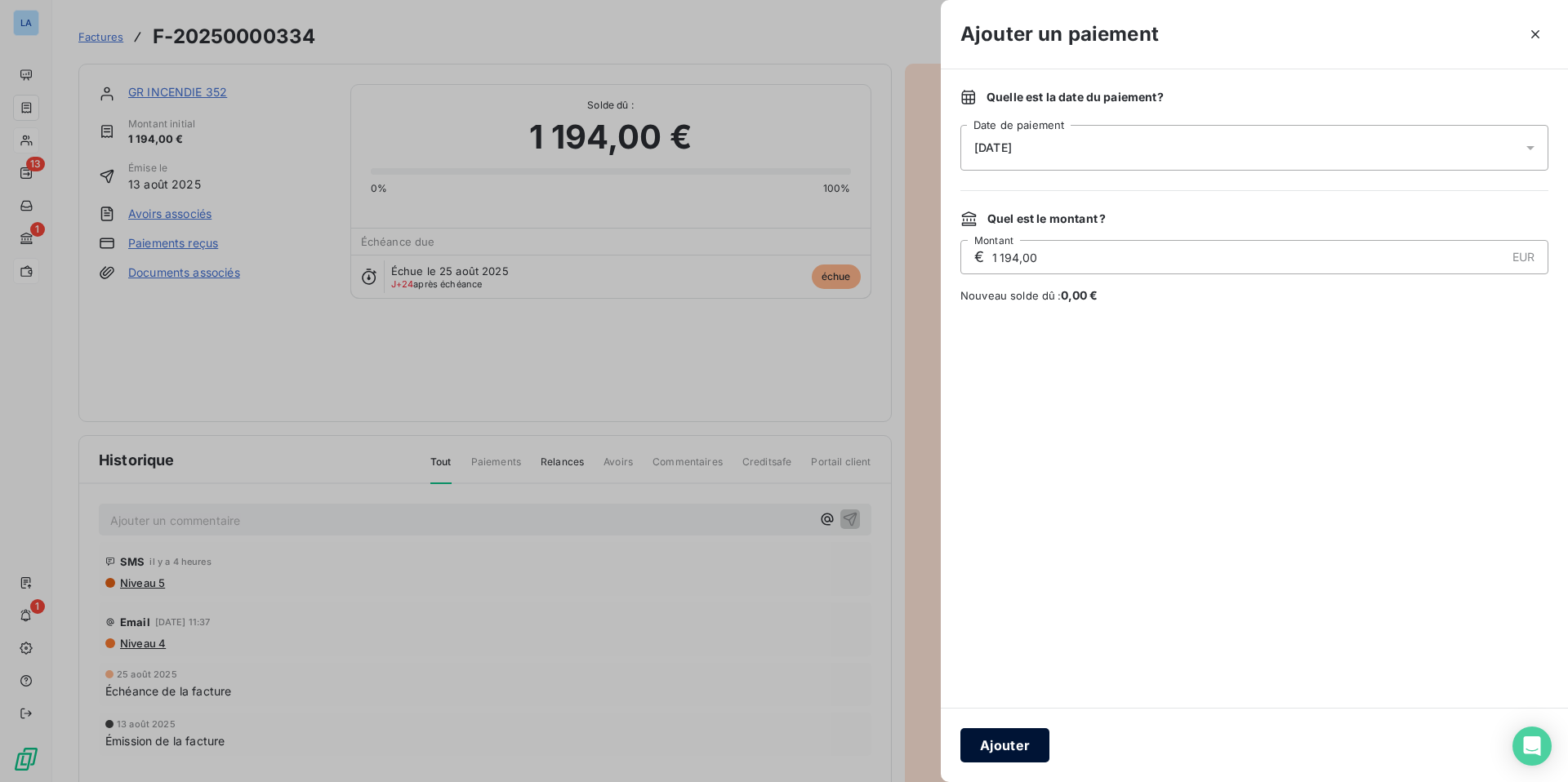
click at [1011, 693] on button "Ajouter" at bounding box center [1004, 745] width 89 height 34
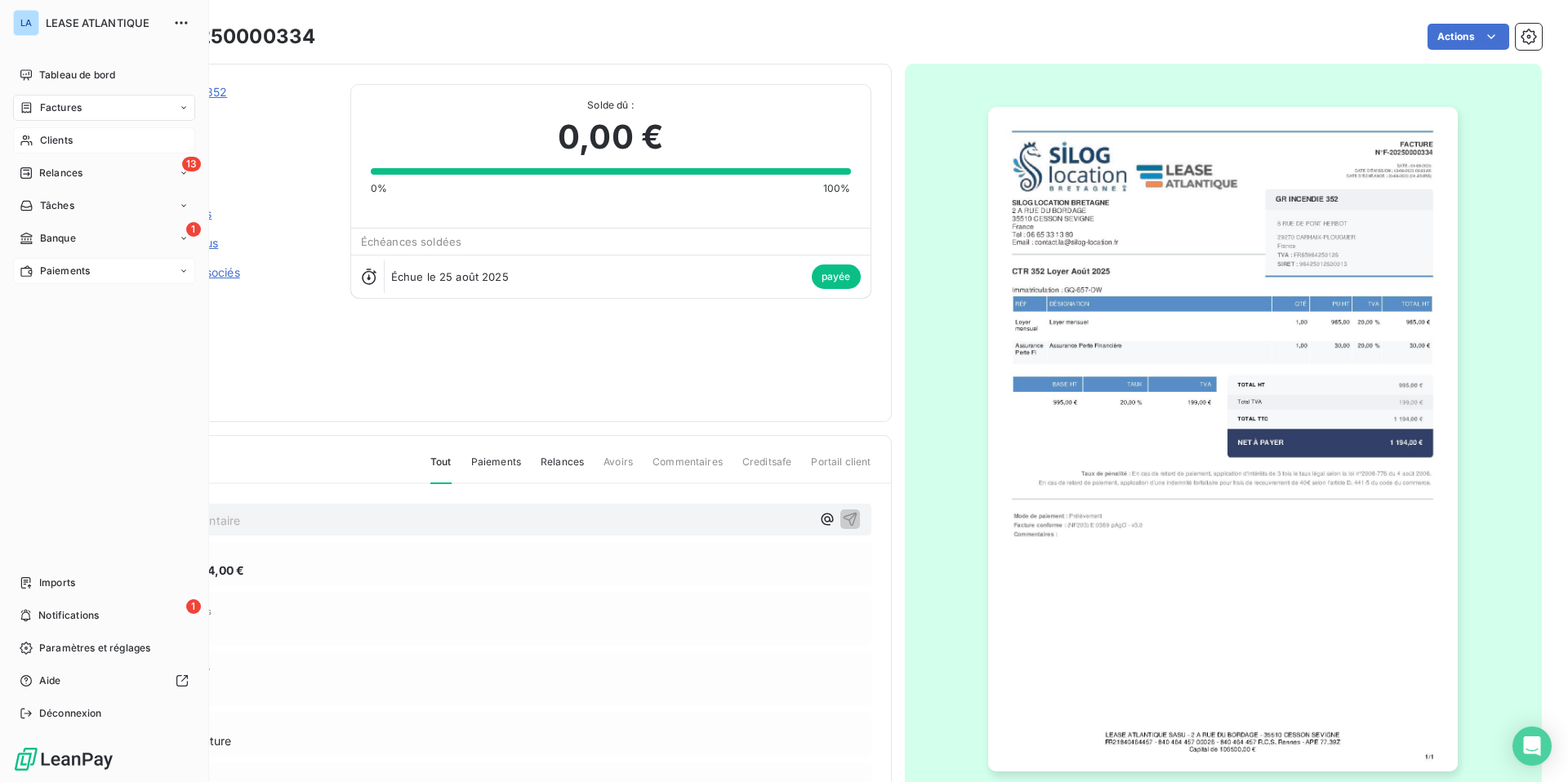
click at [46, 102] on span "Factures" at bounding box center [60, 107] width 42 height 15
click at [52, 133] on span "Factures" at bounding box center [59, 139] width 42 height 15
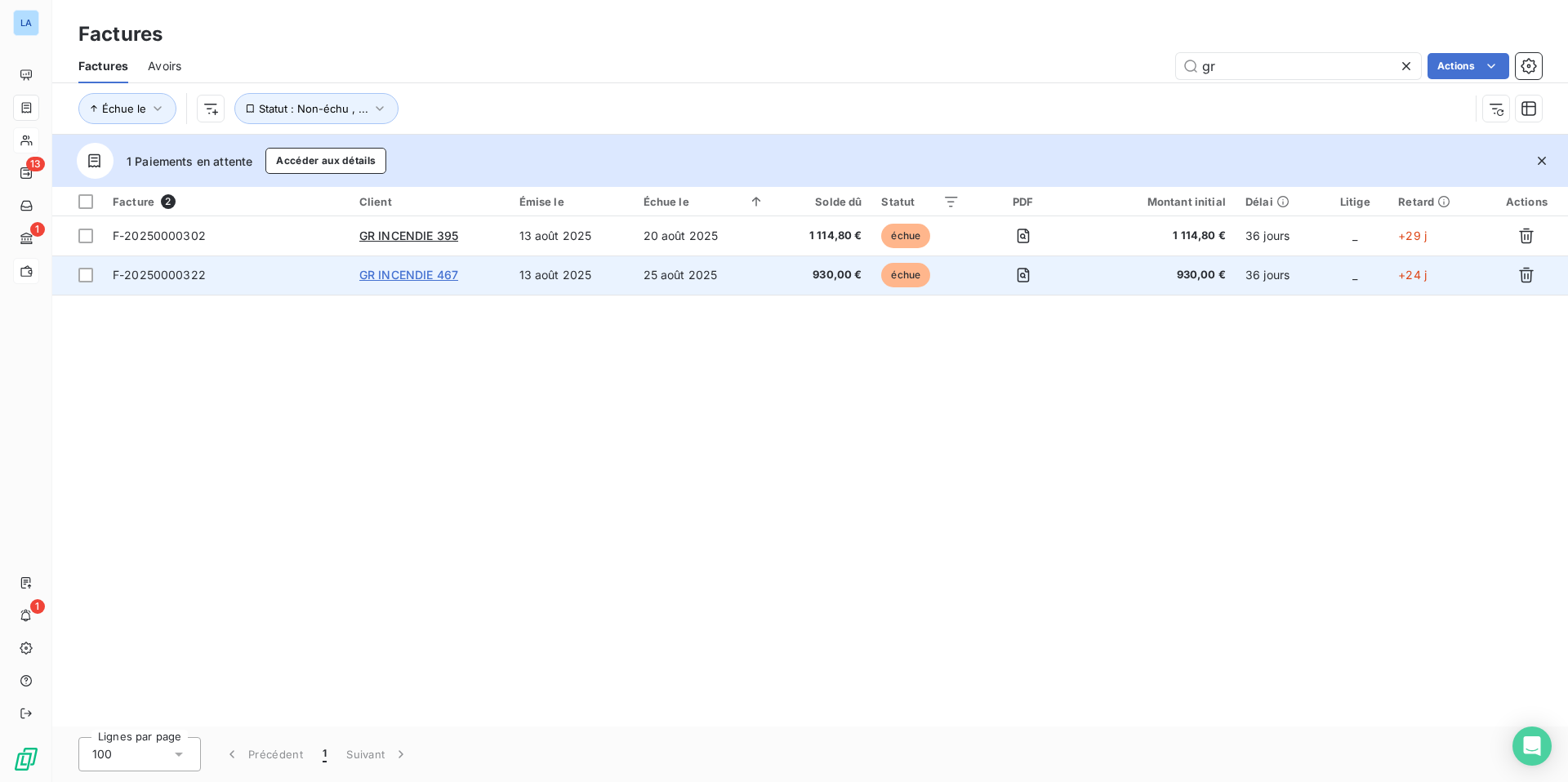
click at [398, 275] on span "GR INCENDIE 467" at bounding box center [408, 275] width 98 height 14
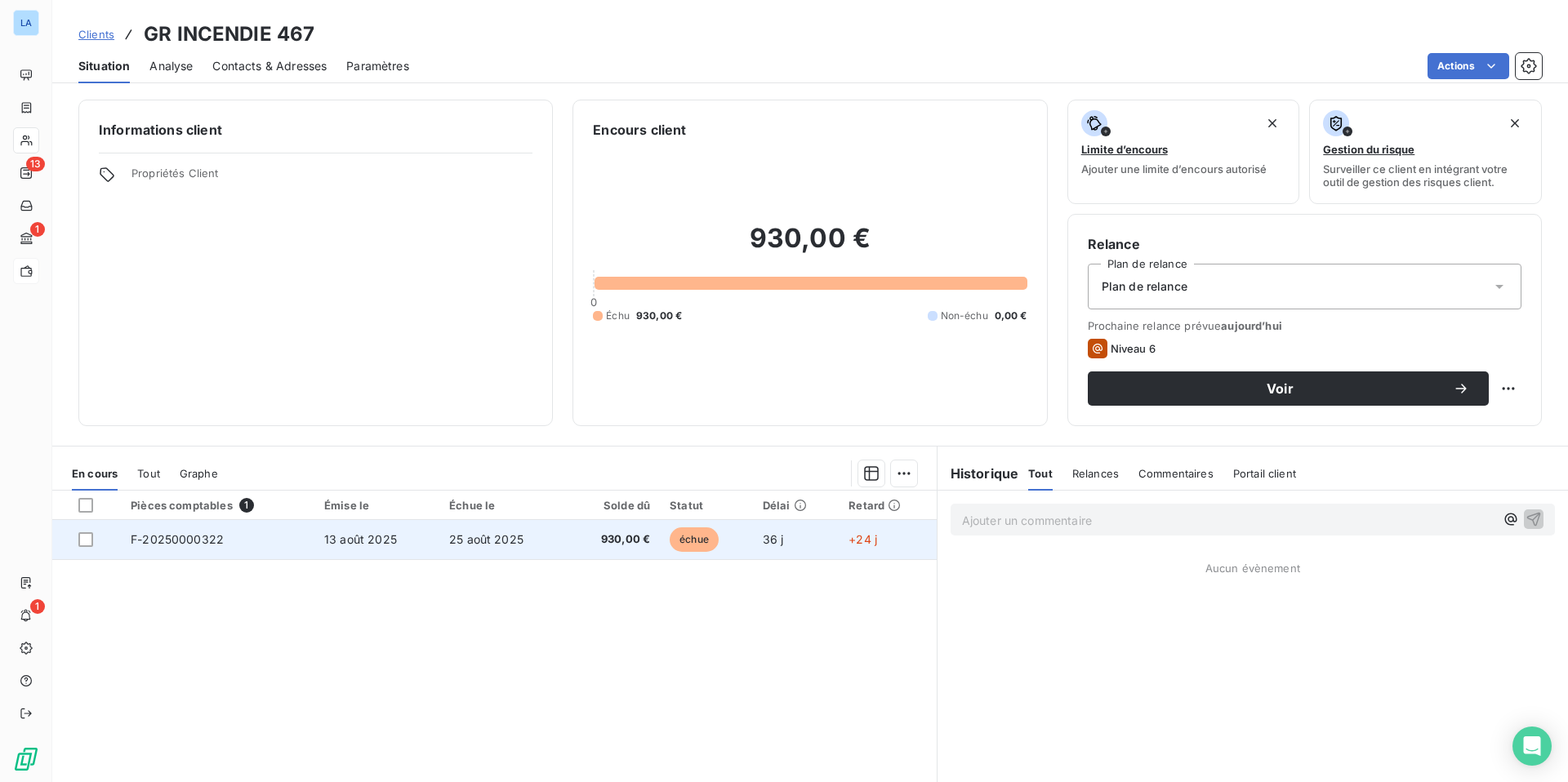
click at [173, 540] on span "F-20250000322" at bounding box center [176, 539] width 93 height 14
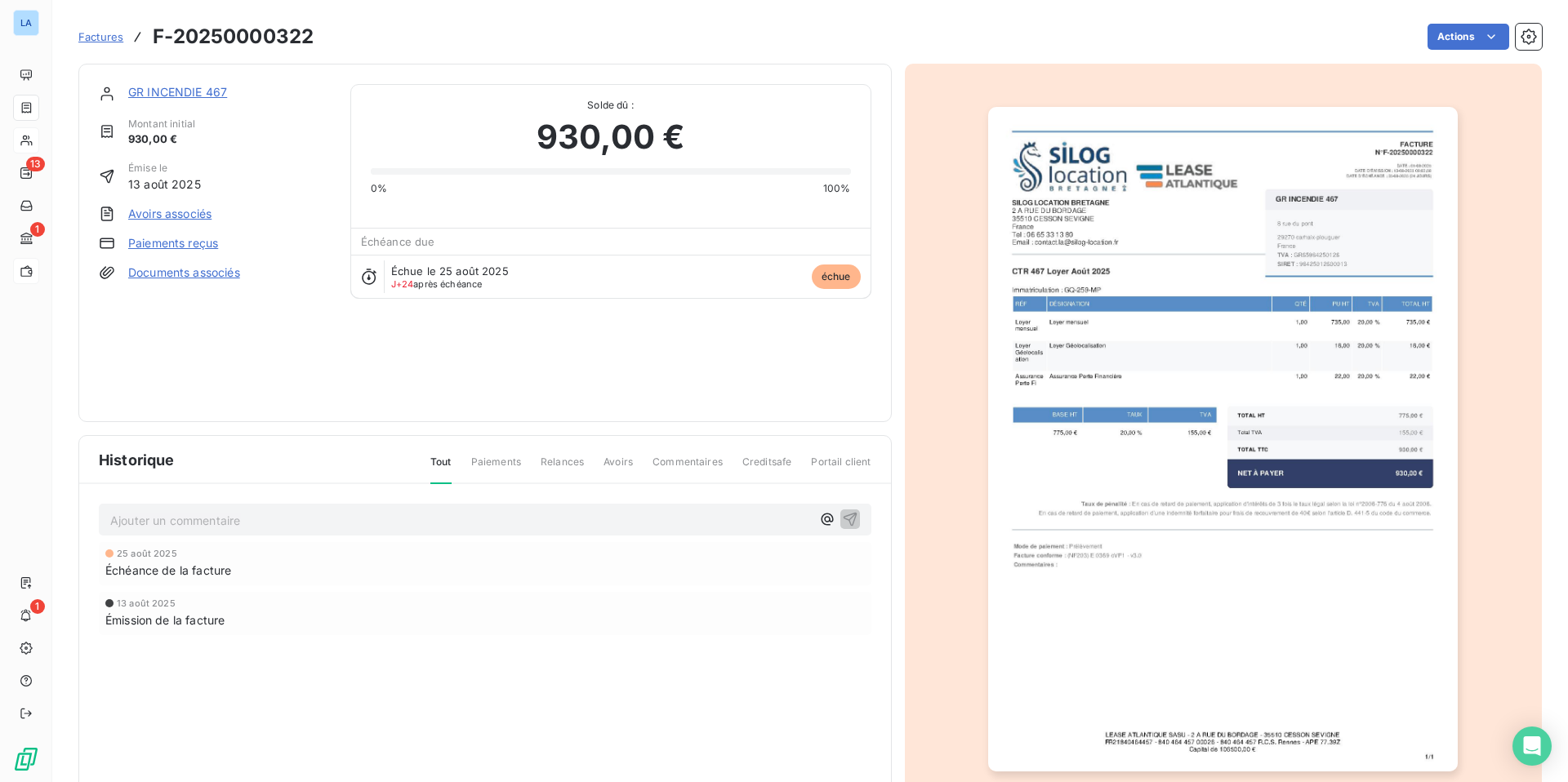
click at [147, 244] on link "Paiements reçus" at bounding box center [173, 243] width 90 height 17
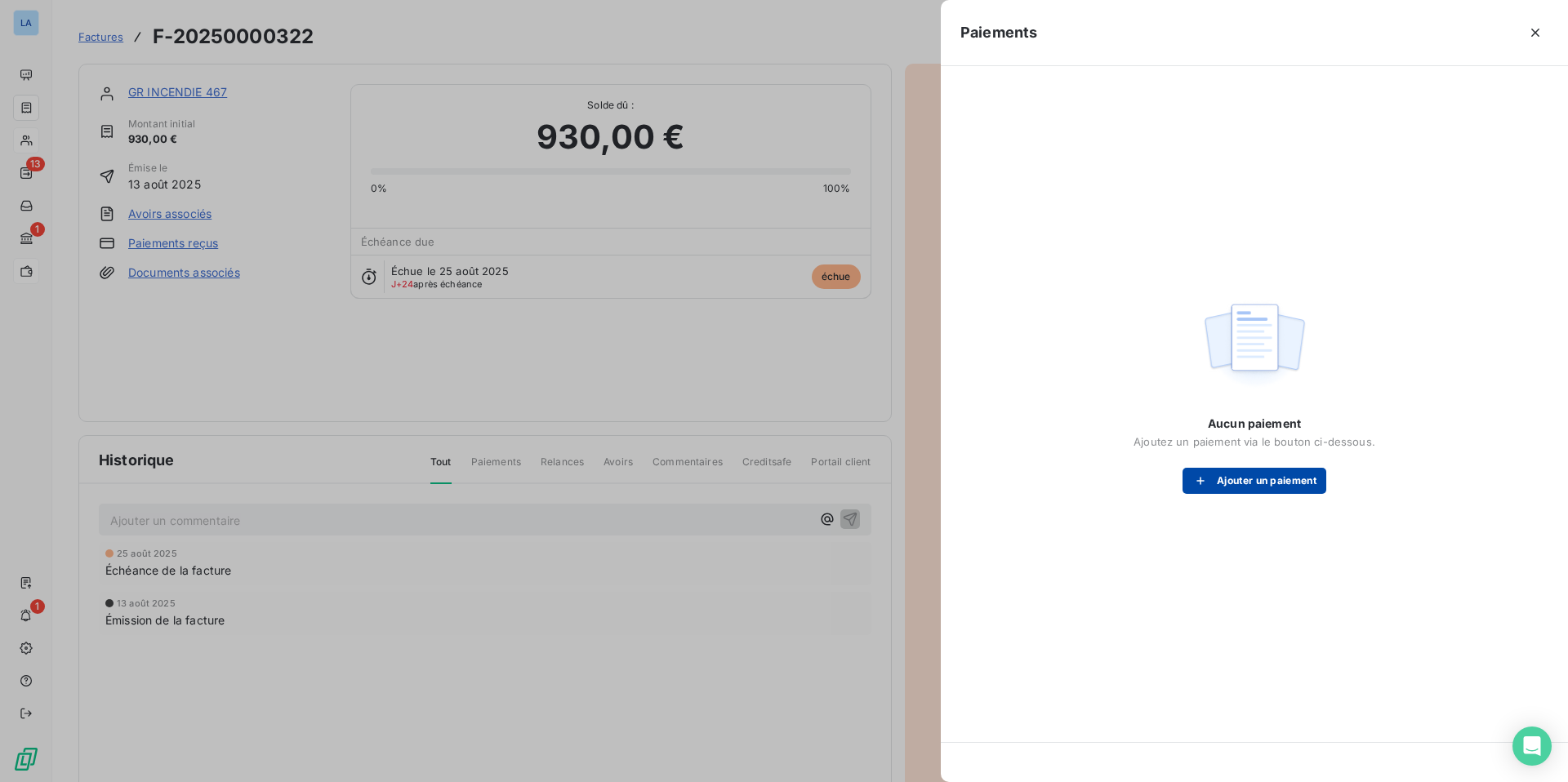
click at [1274, 476] on button "Ajouter un paiement" at bounding box center [1253, 481] width 143 height 26
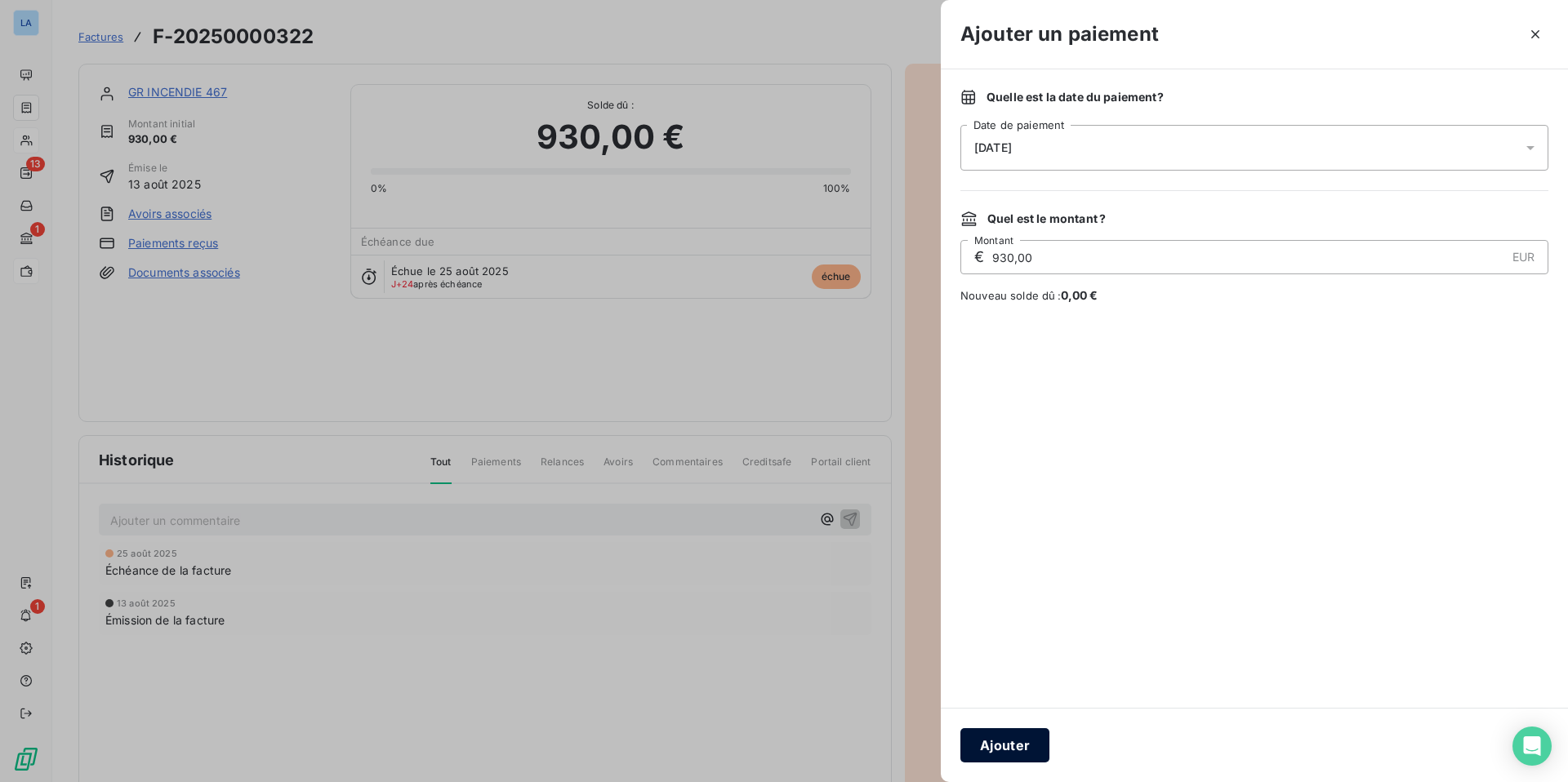
click at [1006, 693] on button "Ajouter" at bounding box center [1004, 745] width 89 height 34
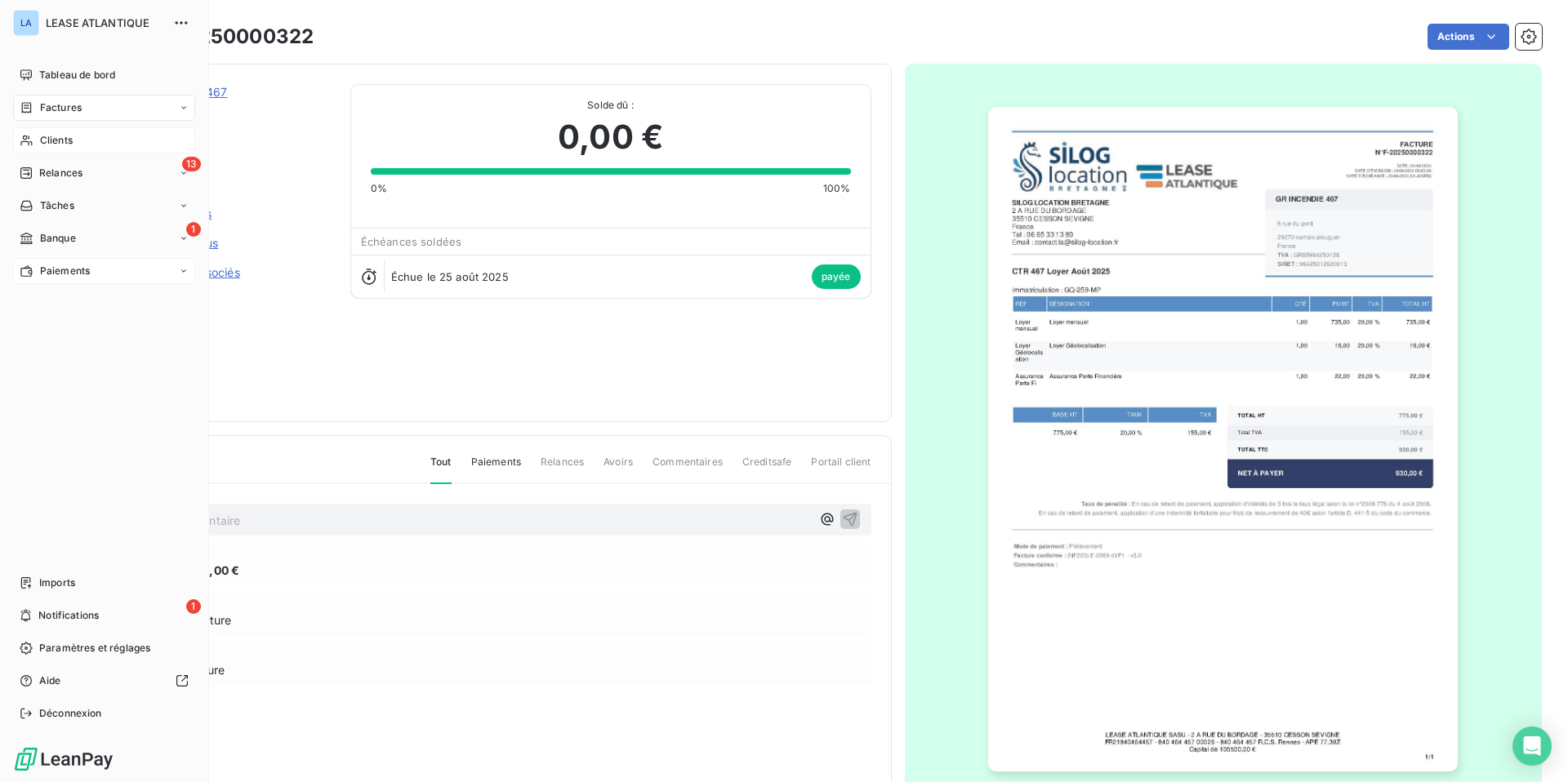
click at [49, 104] on span "Factures" at bounding box center [60, 107] width 42 height 15
click at [59, 138] on span "Factures" at bounding box center [59, 139] width 42 height 15
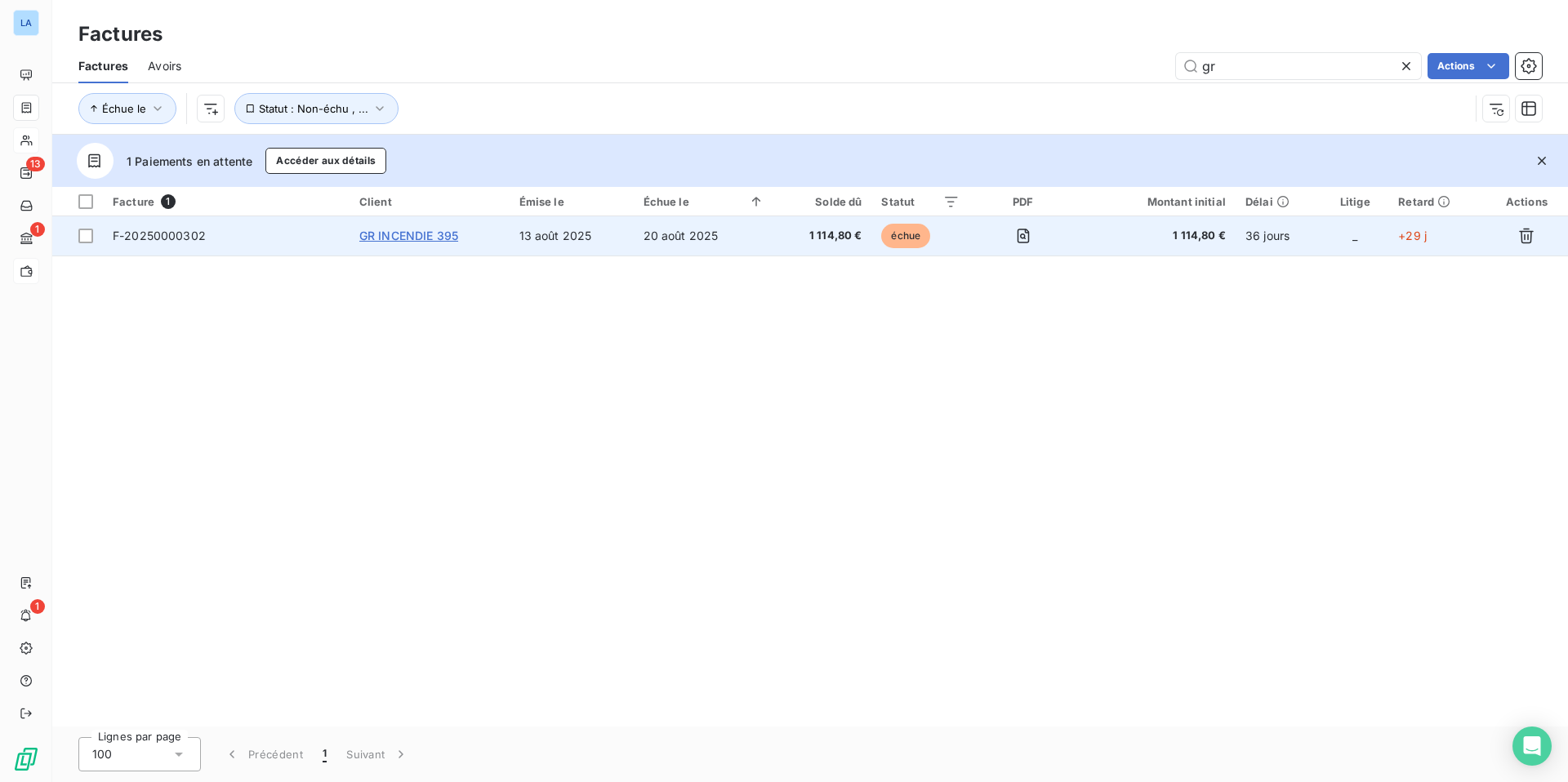
click at [407, 235] on span "GR INCENDIE 395" at bounding box center [408, 235] width 98 height 14
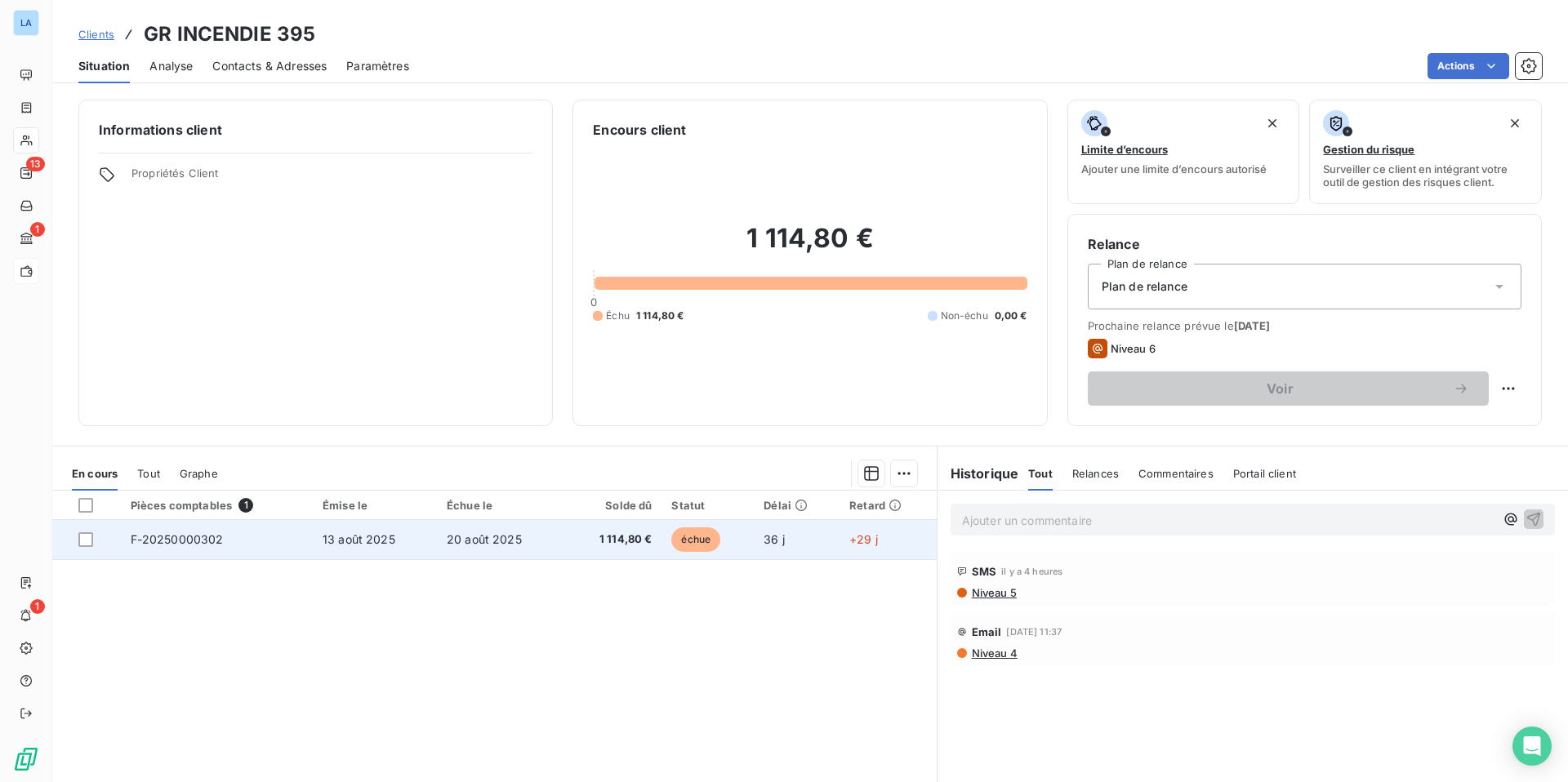
click at [195, 541] on span "F-20250000302" at bounding box center [176, 539] width 93 height 14
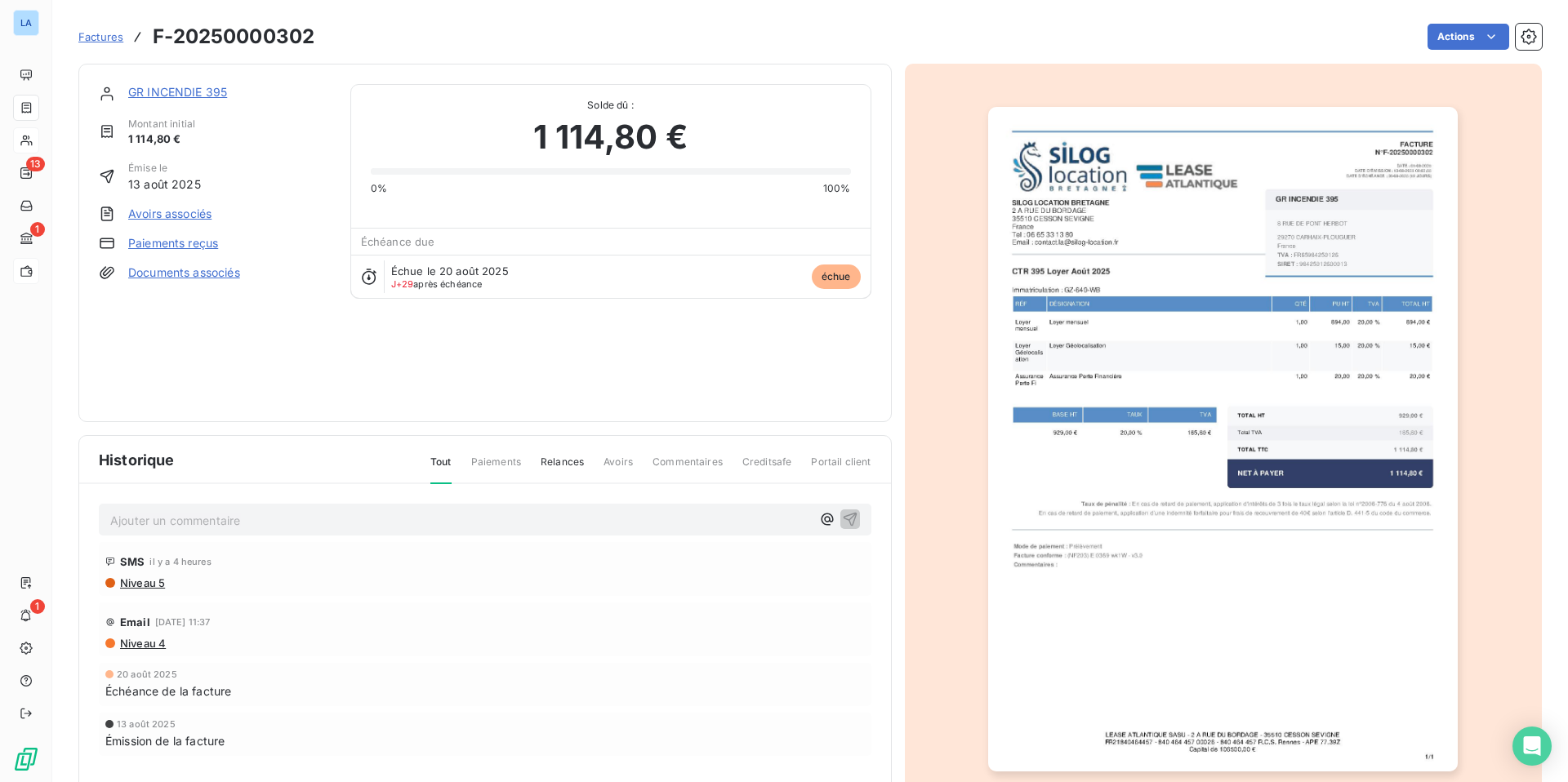
click at [183, 238] on link "Paiements reçus" at bounding box center [173, 243] width 90 height 17
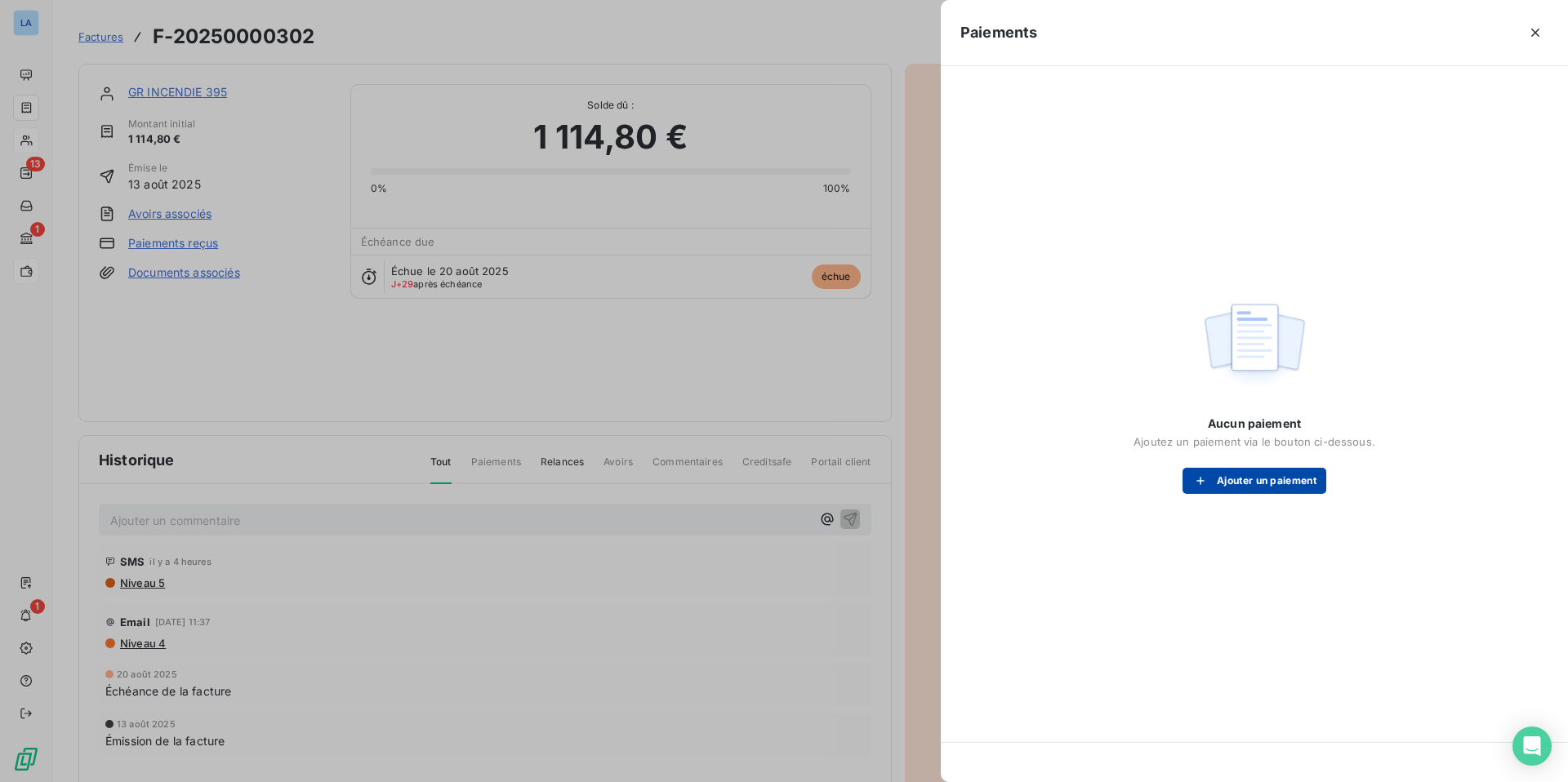
click at [1230, 481] on button "Ajouter un paiement" at bounding box center [1253, 481] width 143 height 26
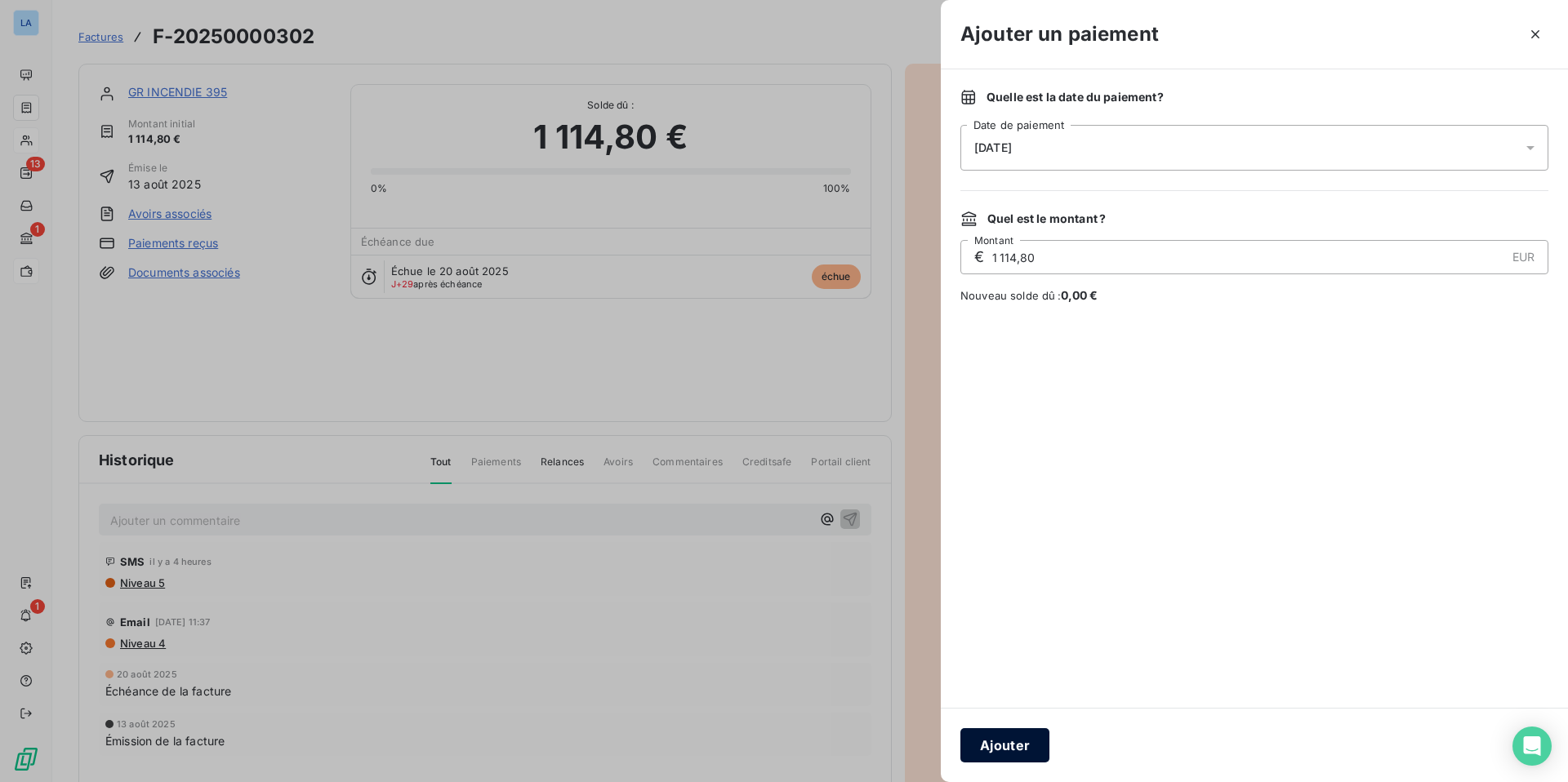
click at [996, 693] on button "Ajouter" at bounding box center [1004, 745] width 89 height 34
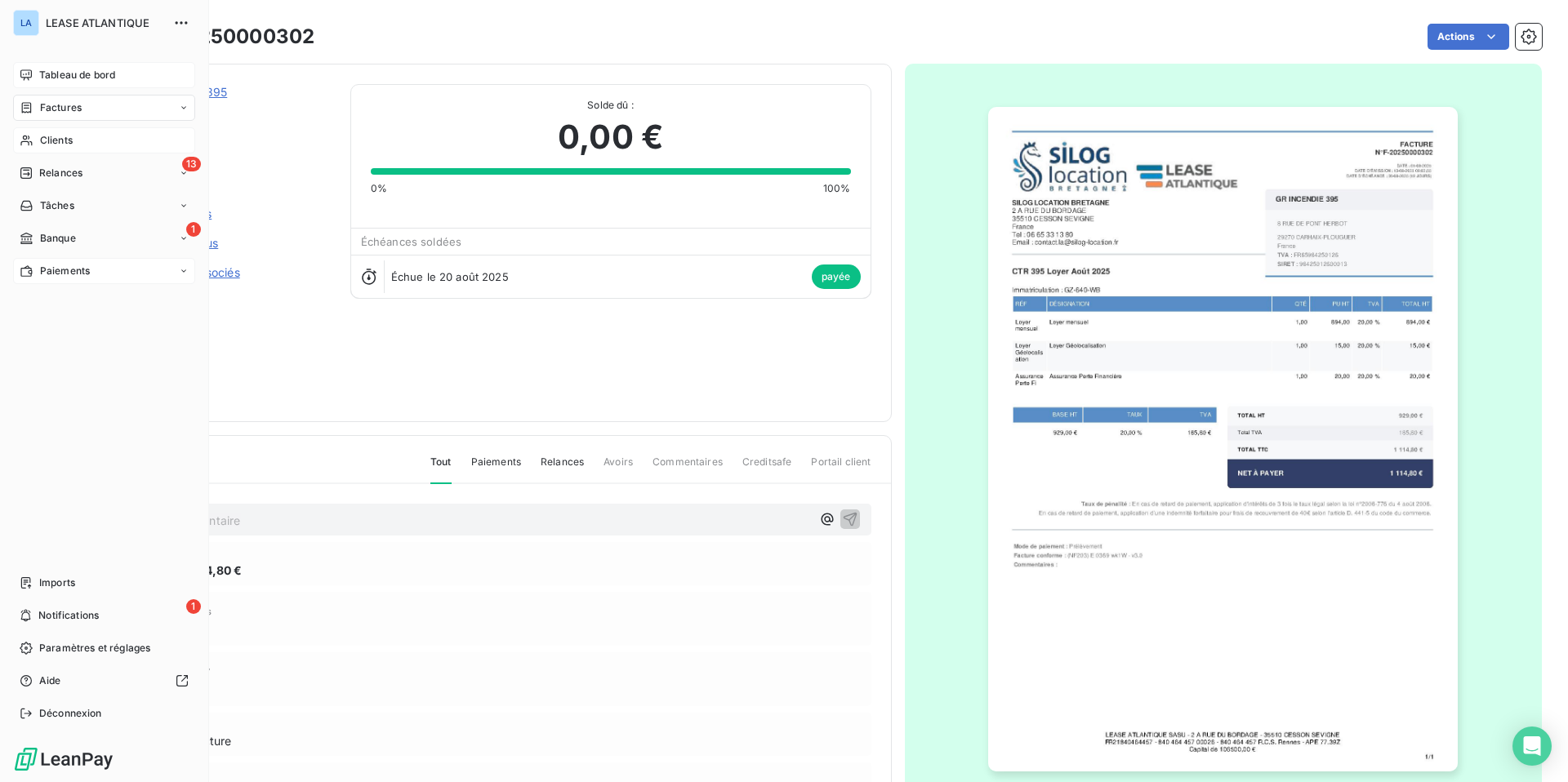
click at [66, 72] on span "Tableau de bord" at bounding box center [77, 74] width 76 height 15
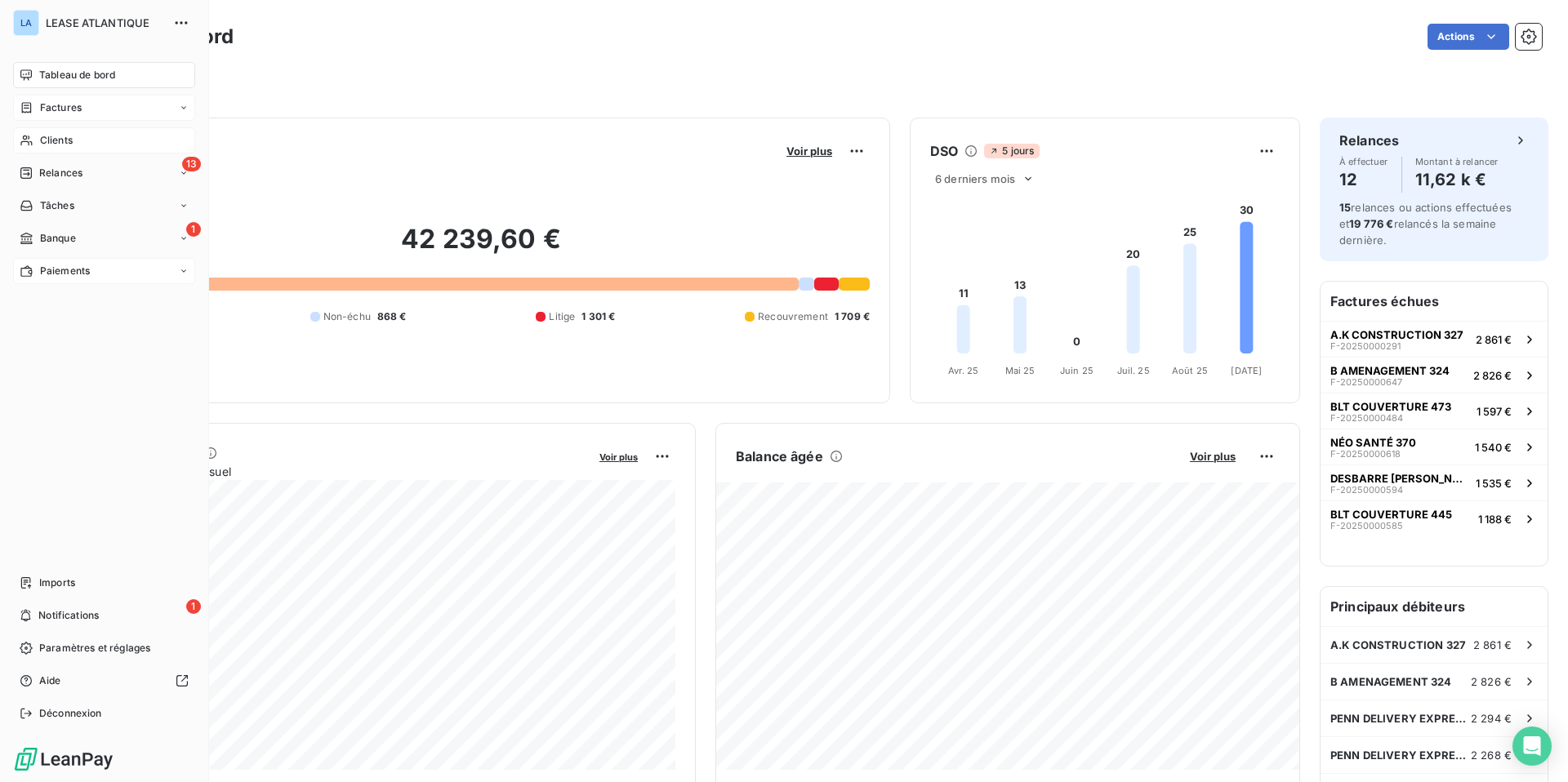
click at [52, 104] on span "Factures" at bounding box center [60, 107] width 42 height 15
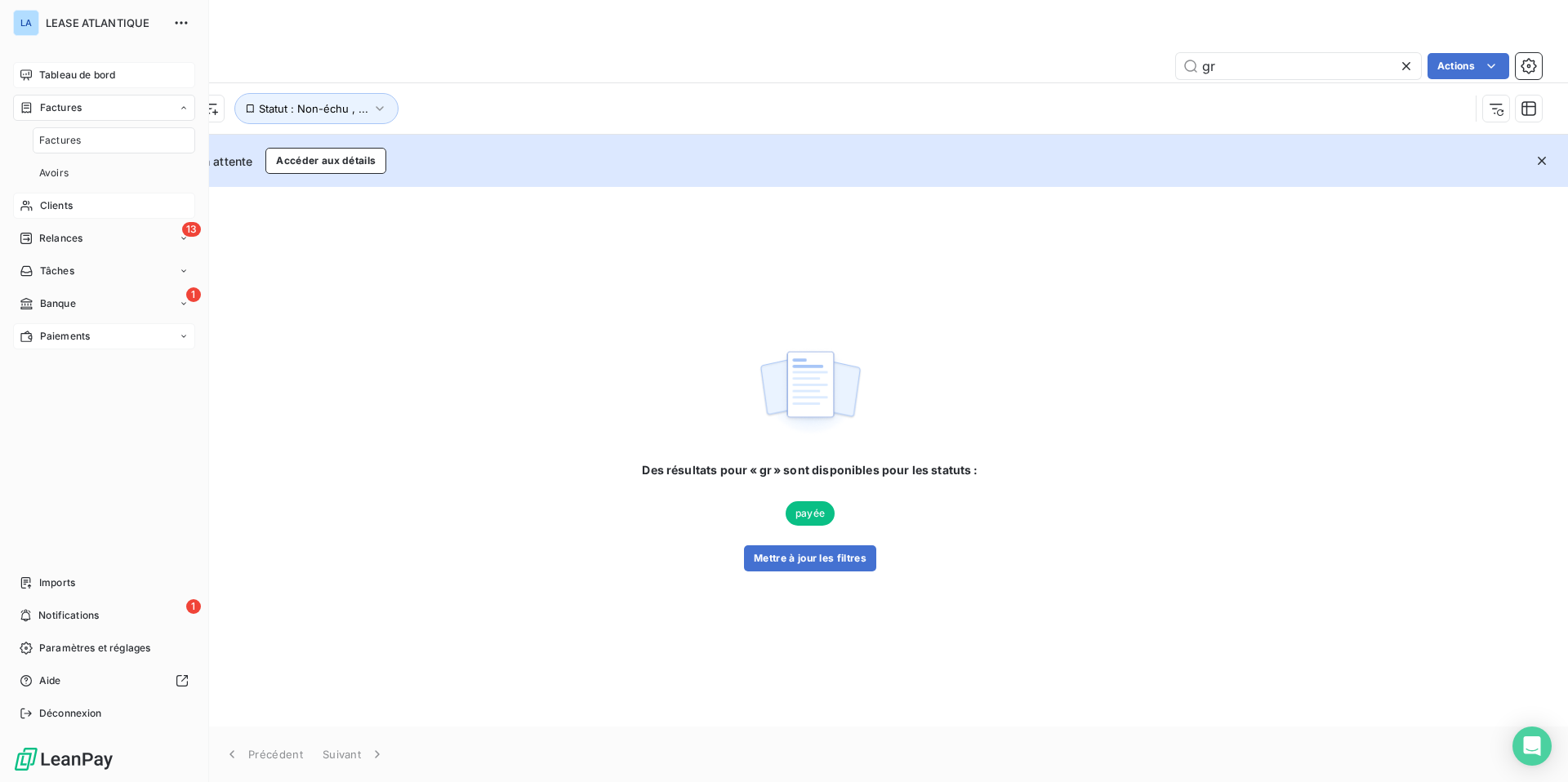
click at [74, 70] on span "Tableau de bord" at bounding box center [77, 74] width 76 height 15
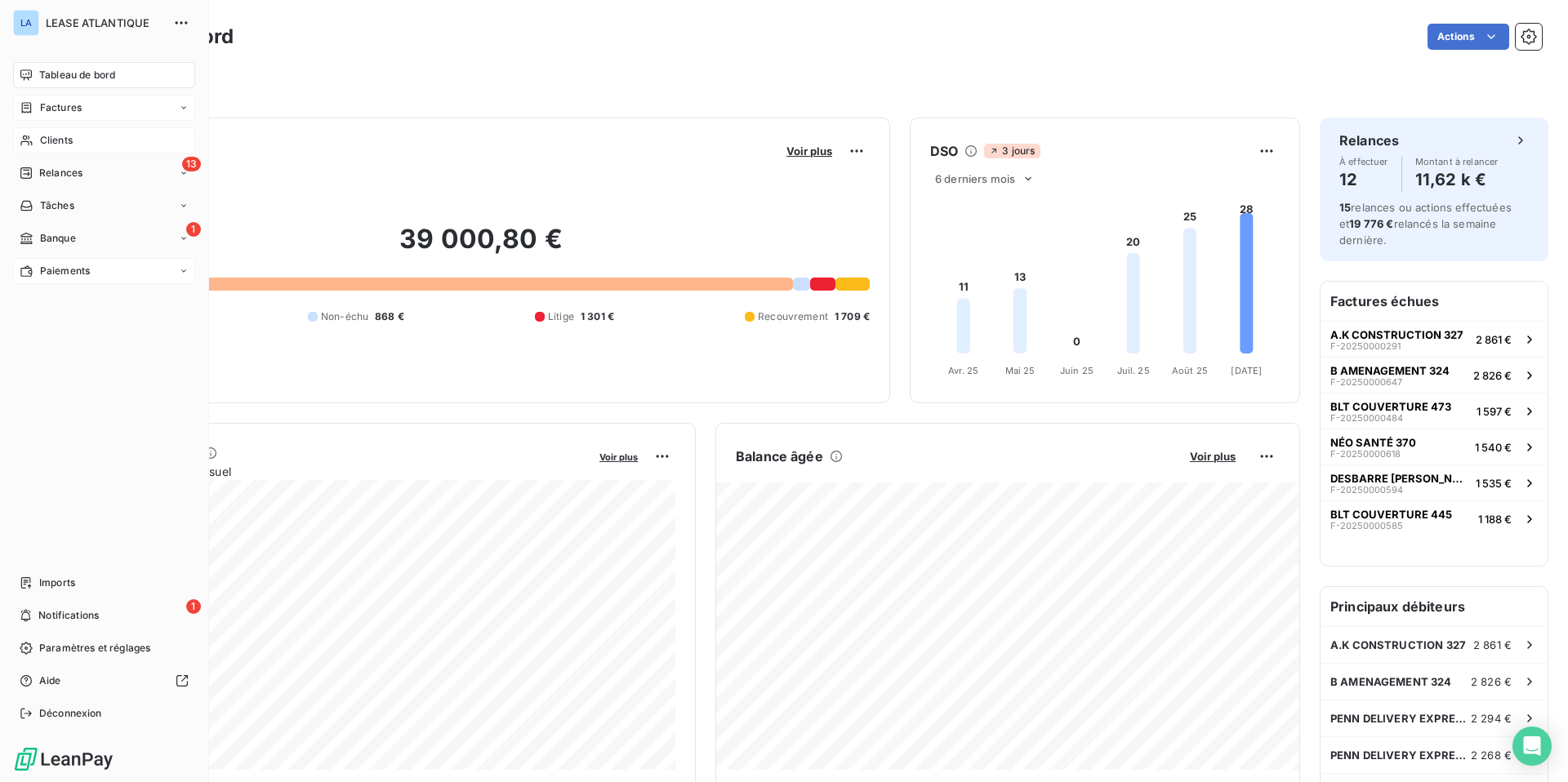
click at [57, 107] on span "Factures" at bounding box center [60, 107] width 42 height 15
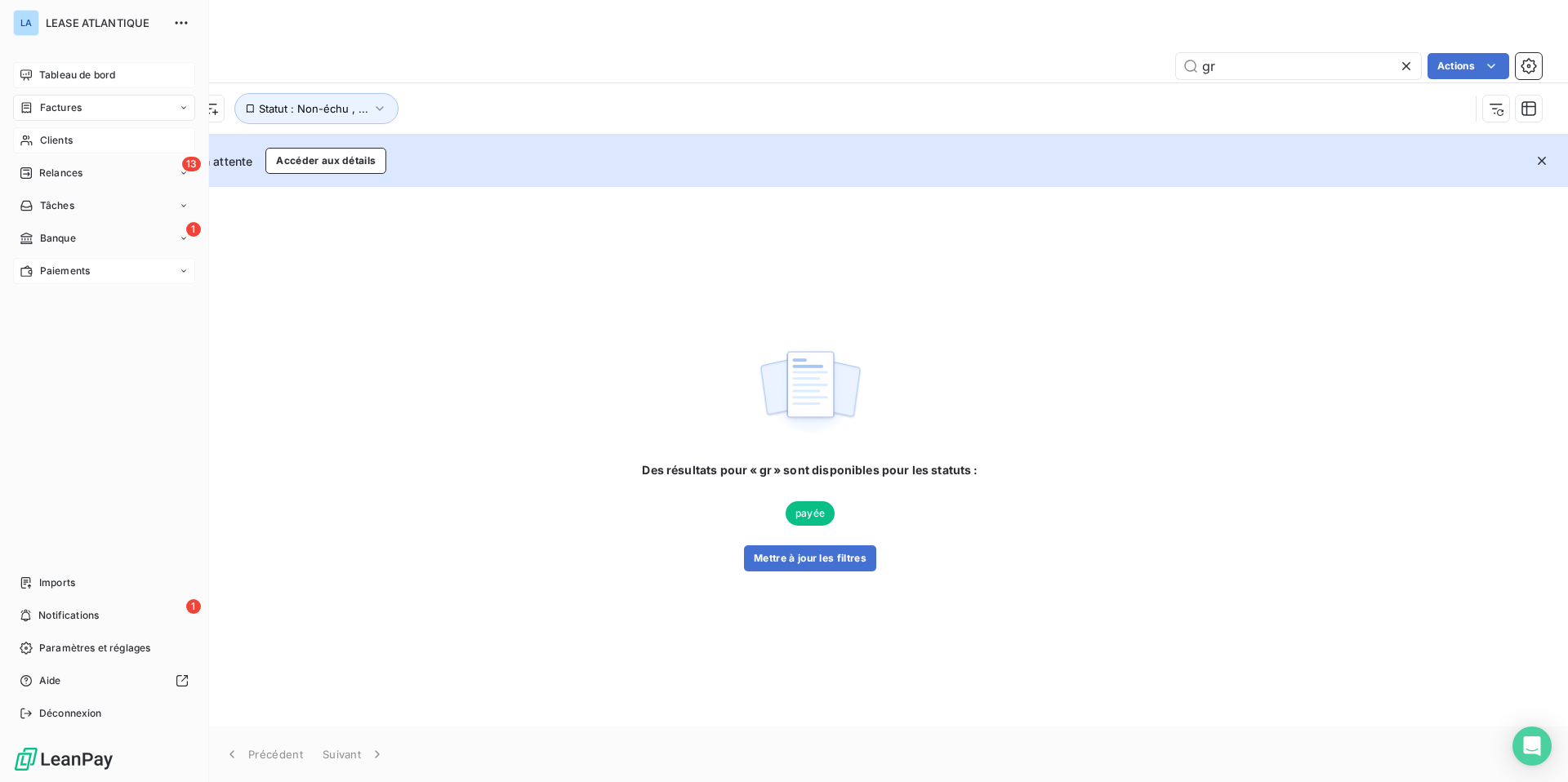
click at [67, 103] on span "Factures" at bounding box center [60, 107] width 42 height 15
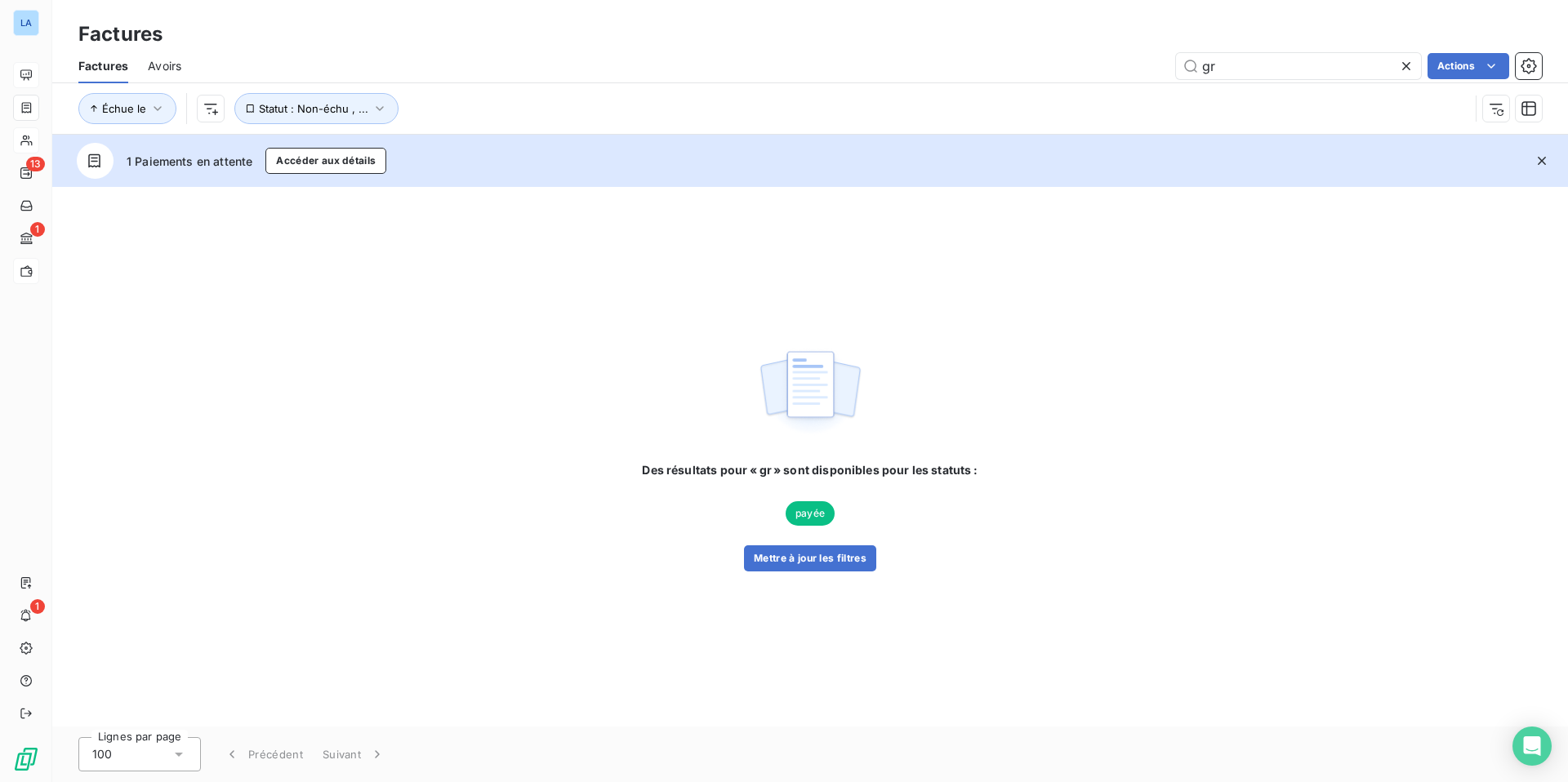
click at [1400, 63] on icon at bounding box center [1405, 65] width 17 height 17
